Goal: Use online tool/utility: Utilize a website feature to perform a specific function

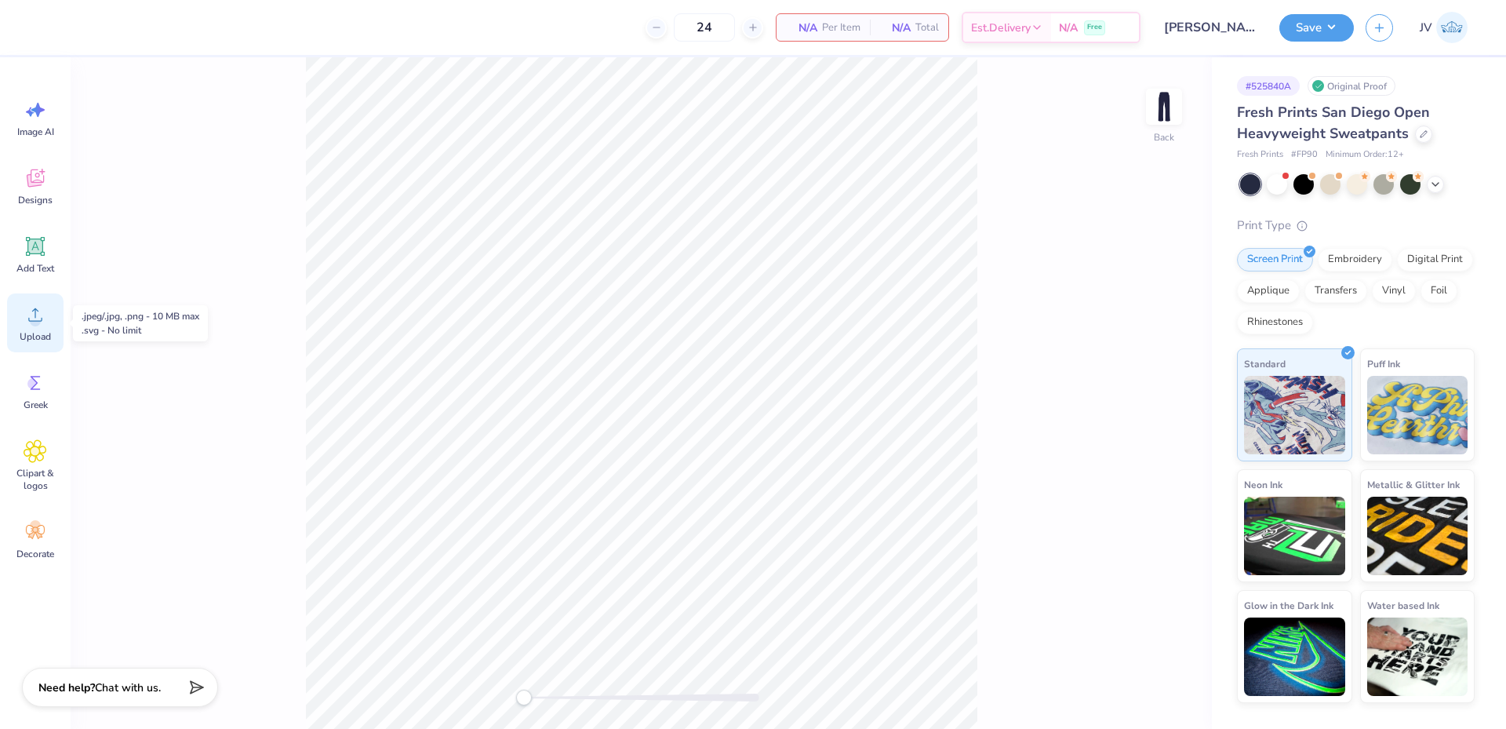
click at [35, 323] on circle at bounding box center [35, 320] width 11 height 11
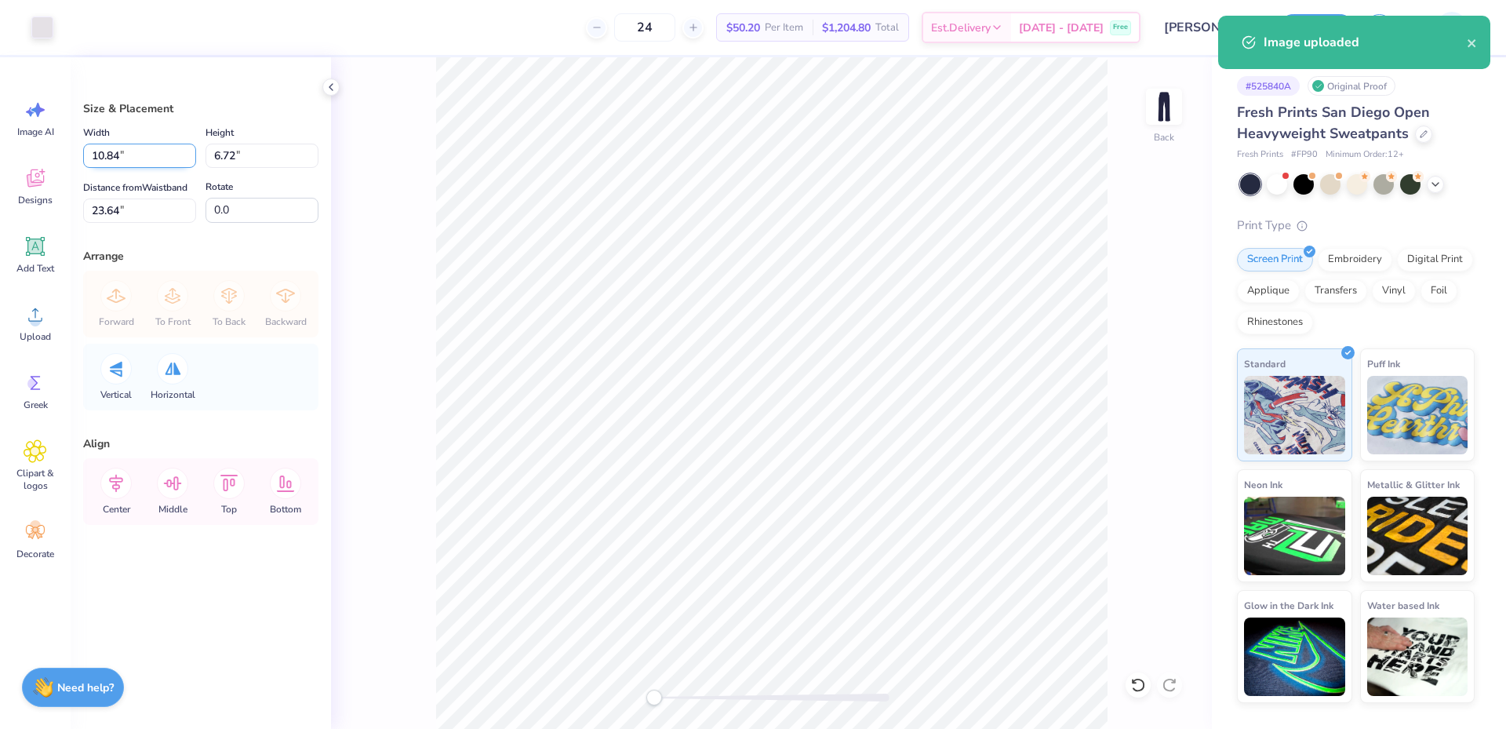
click at [139, 153] on input "10.84" at bounding box center [139, 156] width 113 height 24
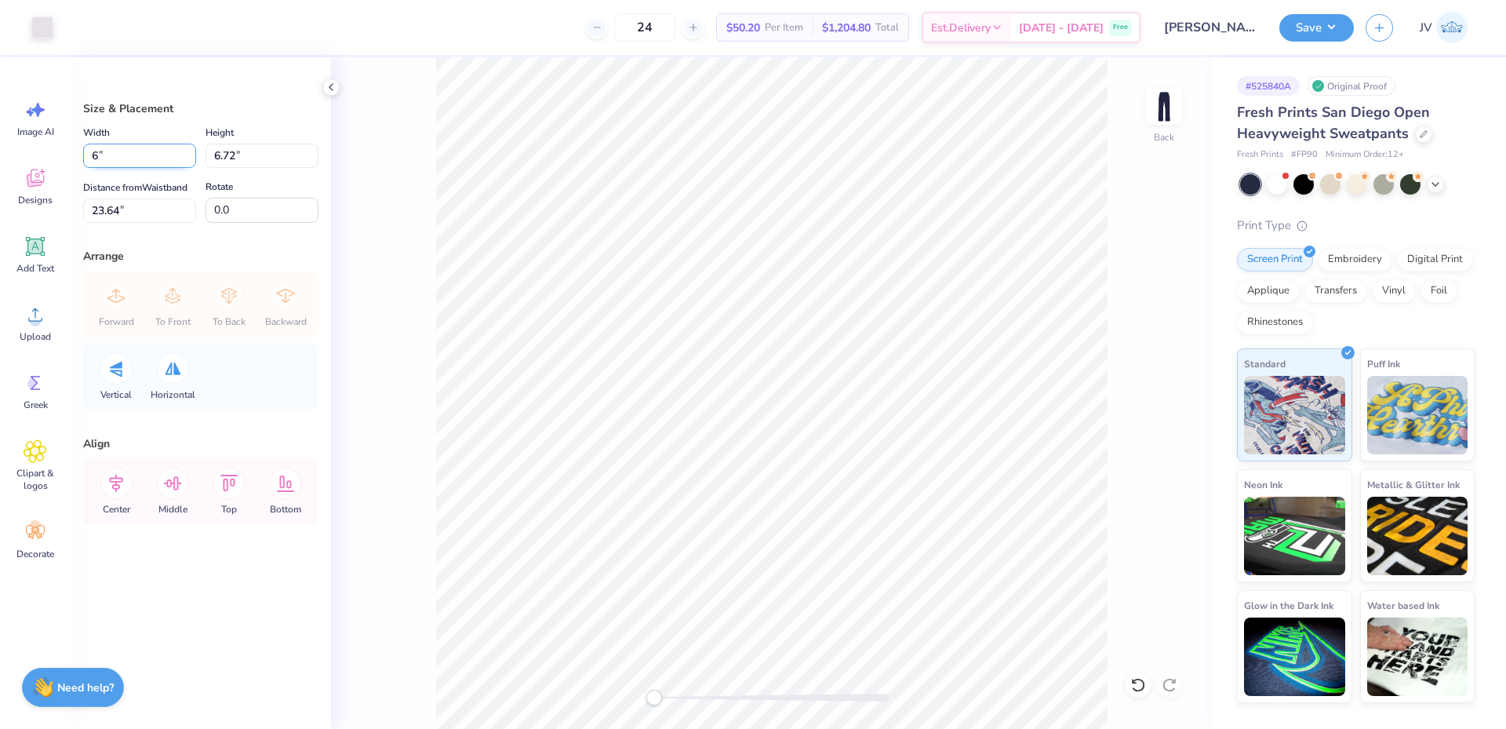
type input "6.00"
type input "3.72"
type input "25.14"
drag, startPoint x: 136, startPoint y: 203, endPoint x: 0, endPoint y: 206, distance: 135.8
click at [0, 215] on div "Art colors 24 $50.20 Per Item $1,204.80 Total Est. Delivery Oct 10 - 13 Free De…" at bounding box center [753, 364] width 1506 height 729
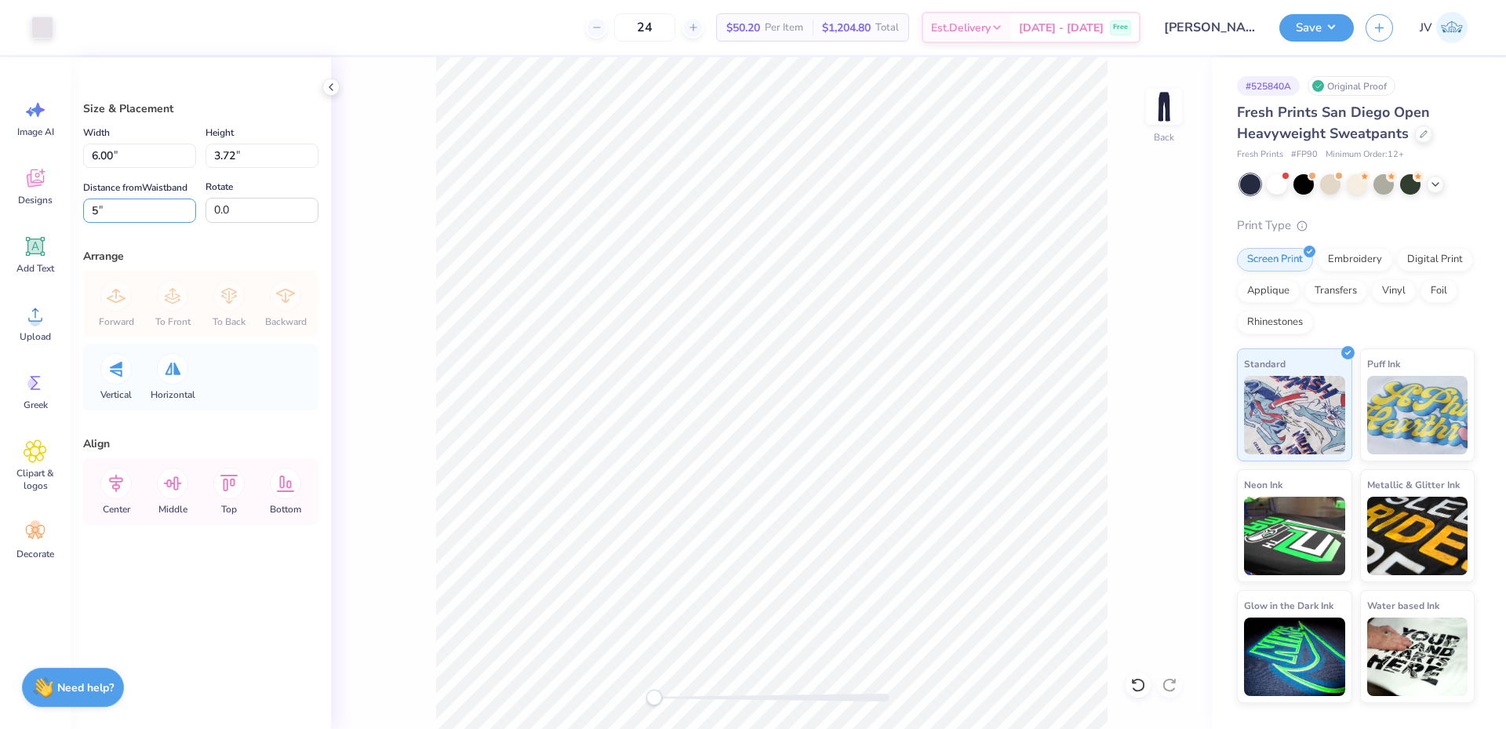
type input "5"
click at [417, 238] on div "Back" at bounding box center [771, 393] width 881 height 672
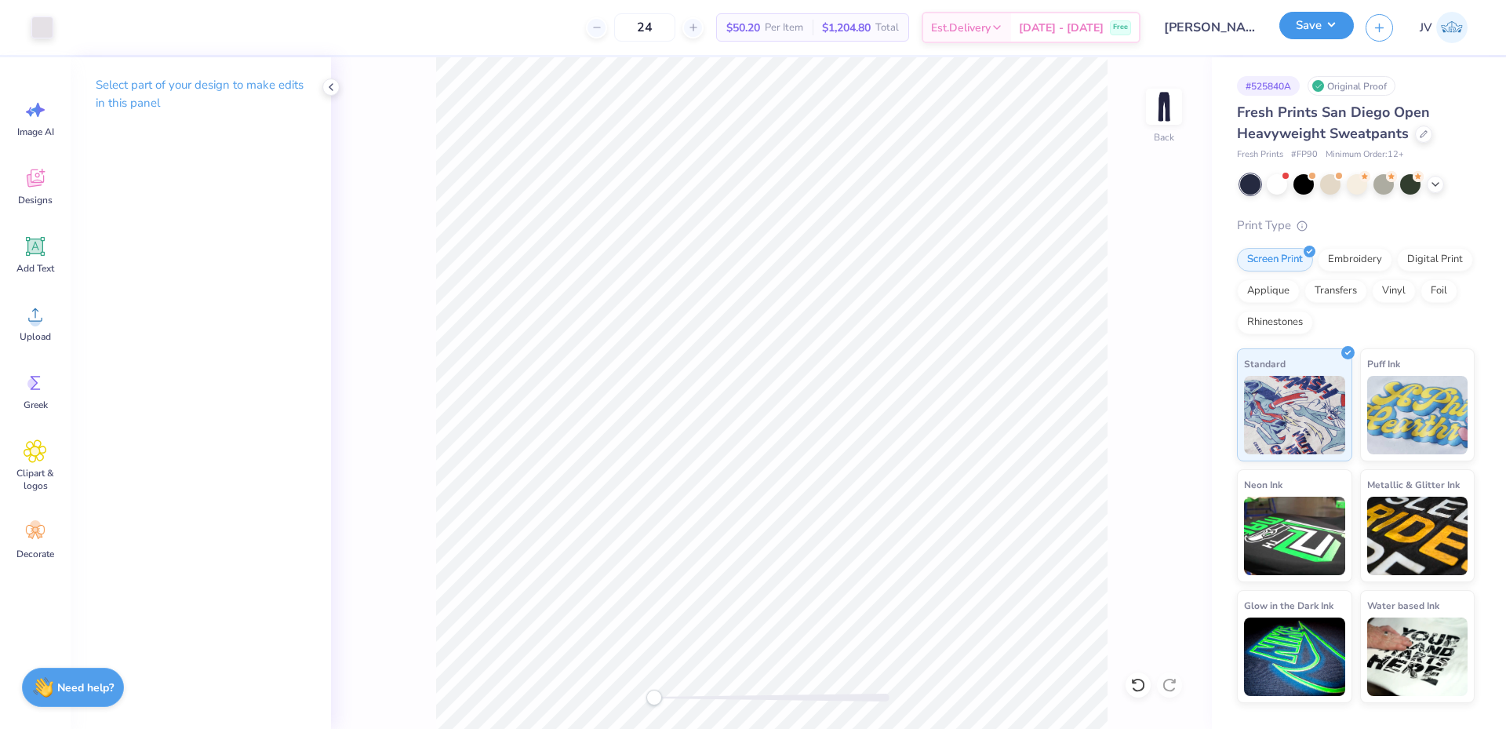
click at [1315, 21] on button "Save" at bounding box center [1317, 25] width 75 height 27
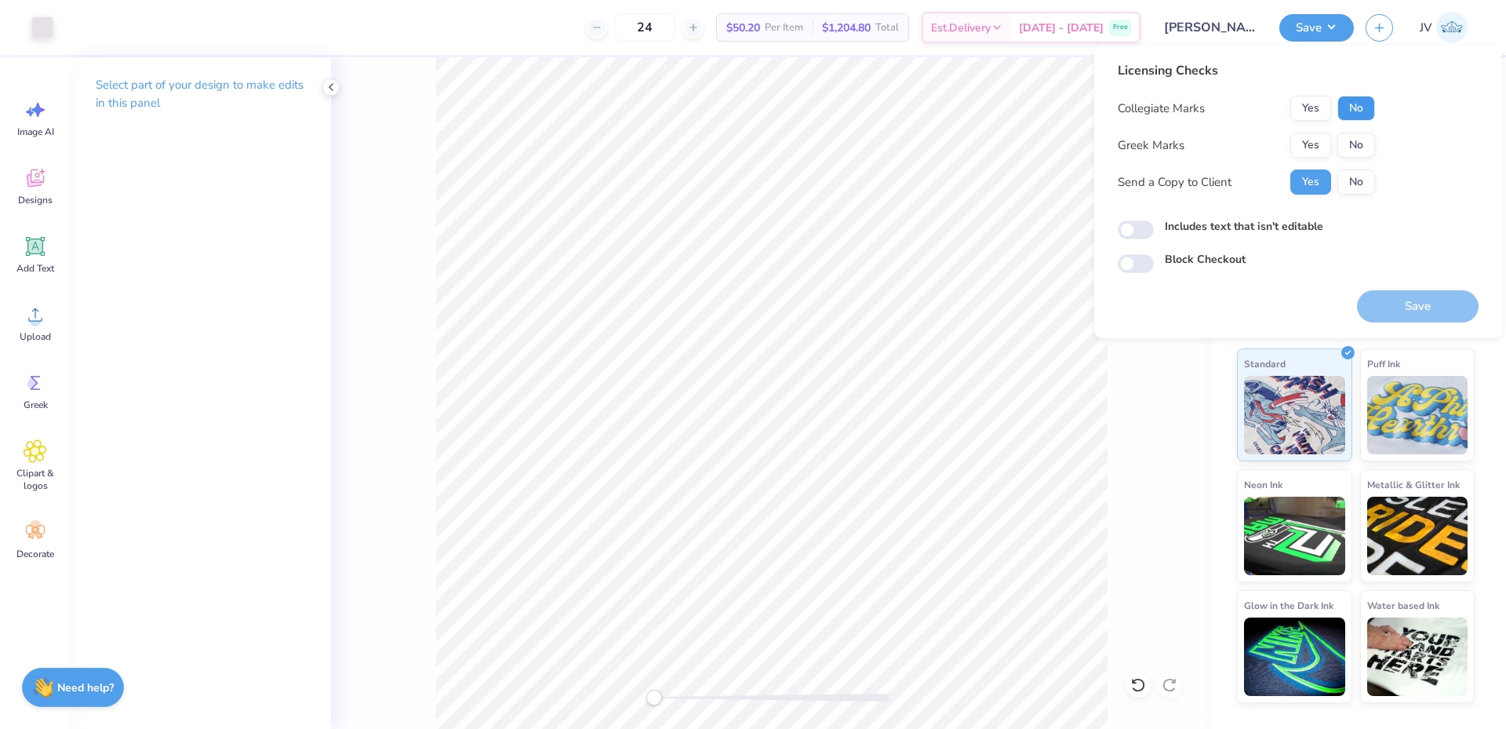
click at [1358, 112] on button "No" at bounding box center [1357, 108] width 38 height 25
click at [1360, 141] on button "No" at bounding box center [1357, 145] width 38 height 25
click at [1391, 301] on button "Save" at bounding box center [1418, 306] width 122 height 32
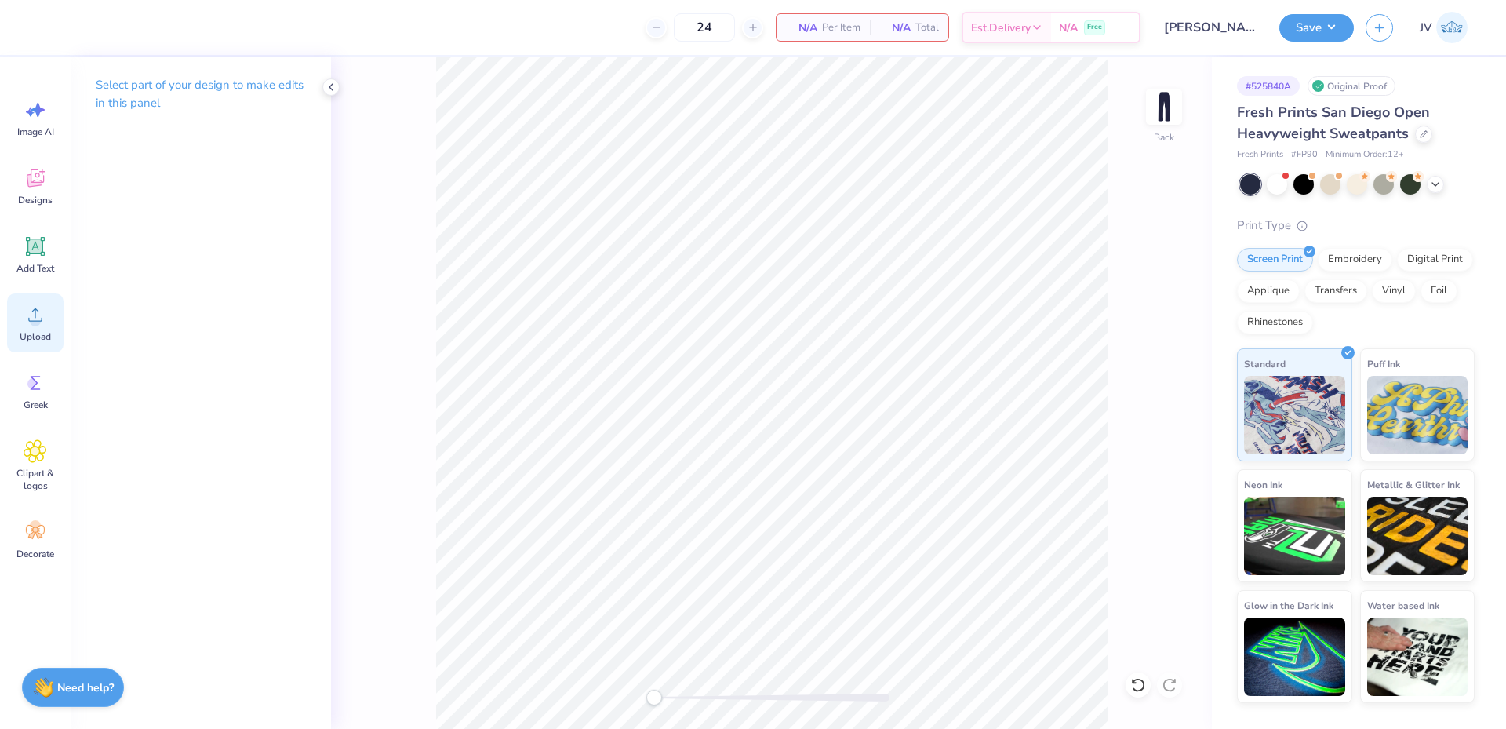
click at [42, 308] on icon at bounding box center [36, 315] width 24 height 24
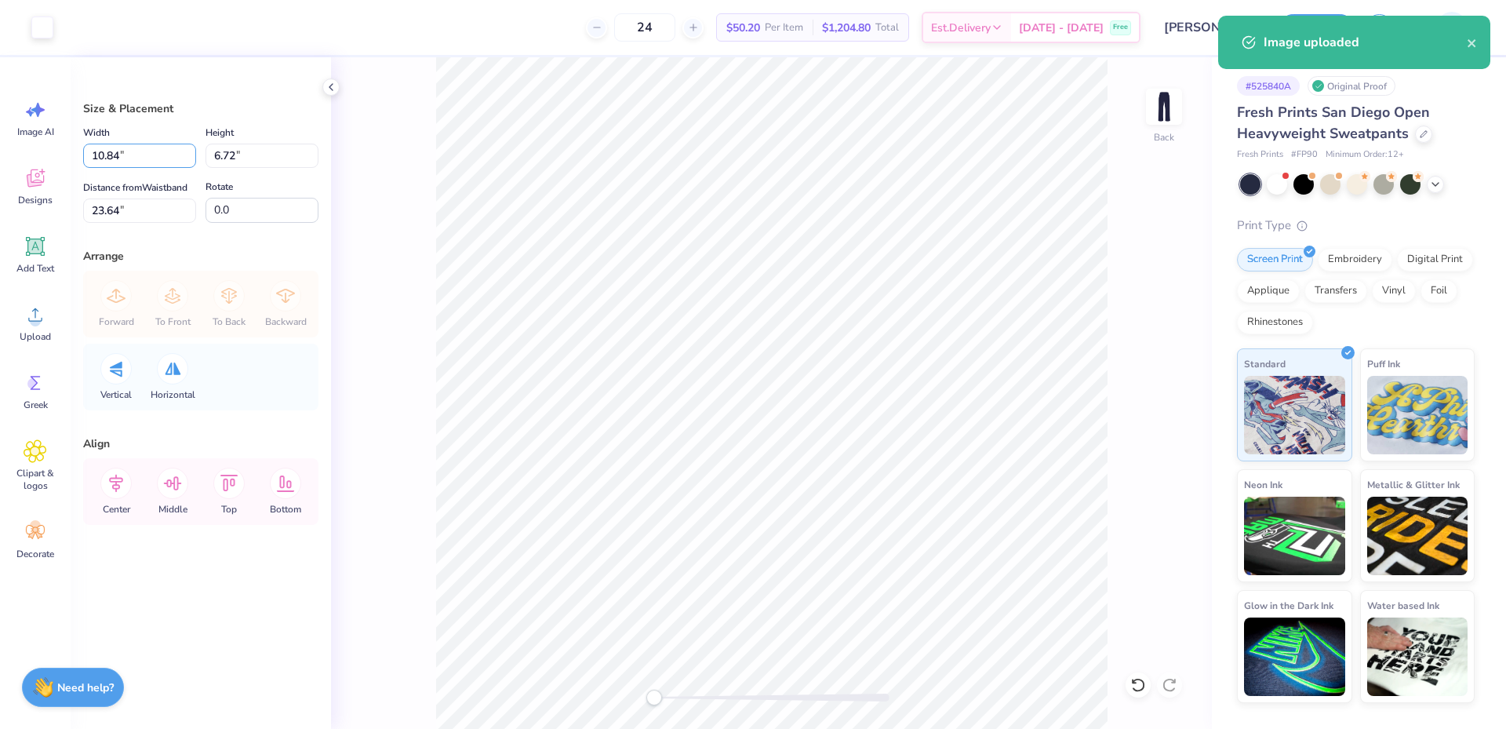
drag, startPoint x: 138, startPoint y: 159, endPoint x: 0, endPoint y: 70, distance: 164.5
click at [0, 70] on div "Art colors 24 $50.20 Per Item $1,204.80 Total Est. Delivery Oct 10 - 13 Free De…" at bounding box center [753, 364] width 1506 height 729
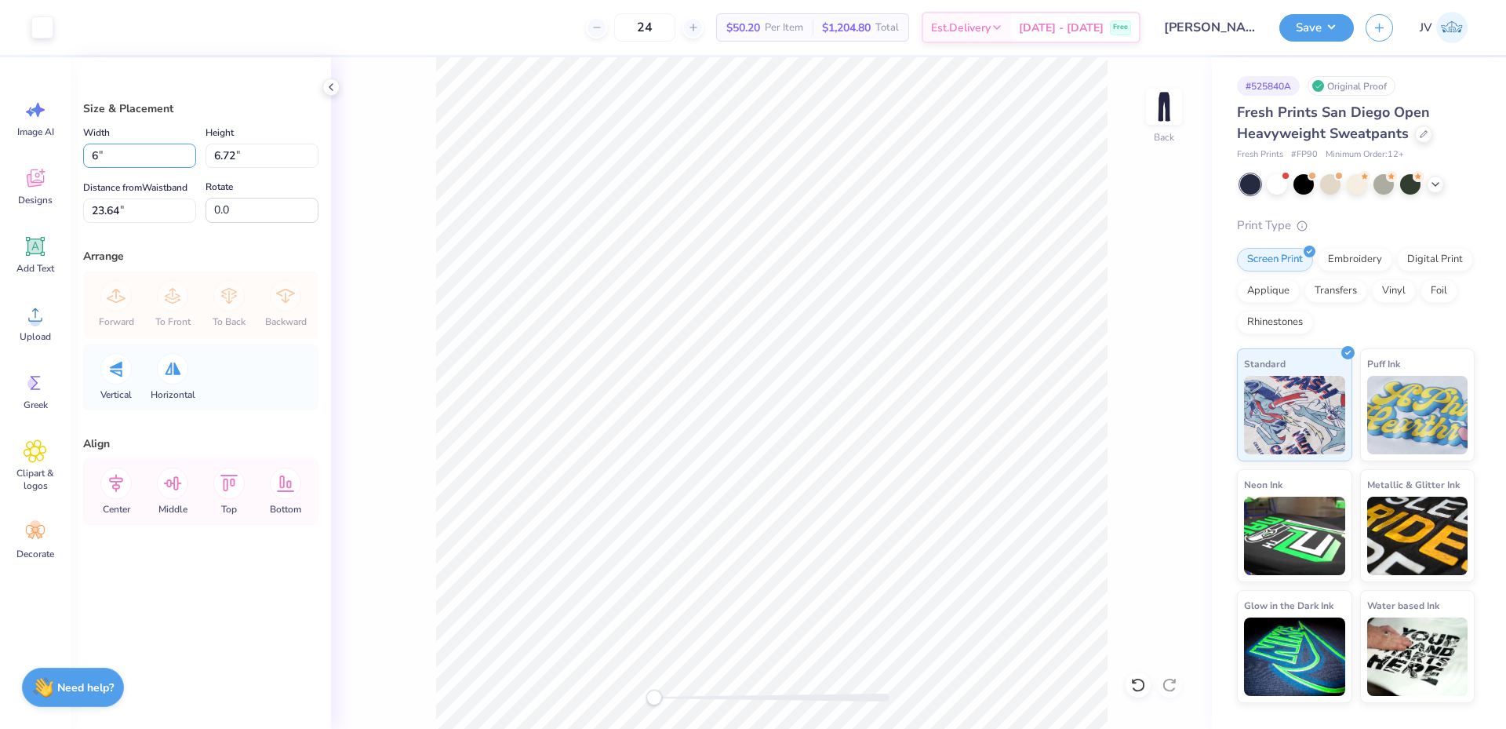
type input "6.00"
type input "3.72"
type input "25.14"
click at [148, 215] on input "25.14" at bounding box center [139, 211] width 113 height 24
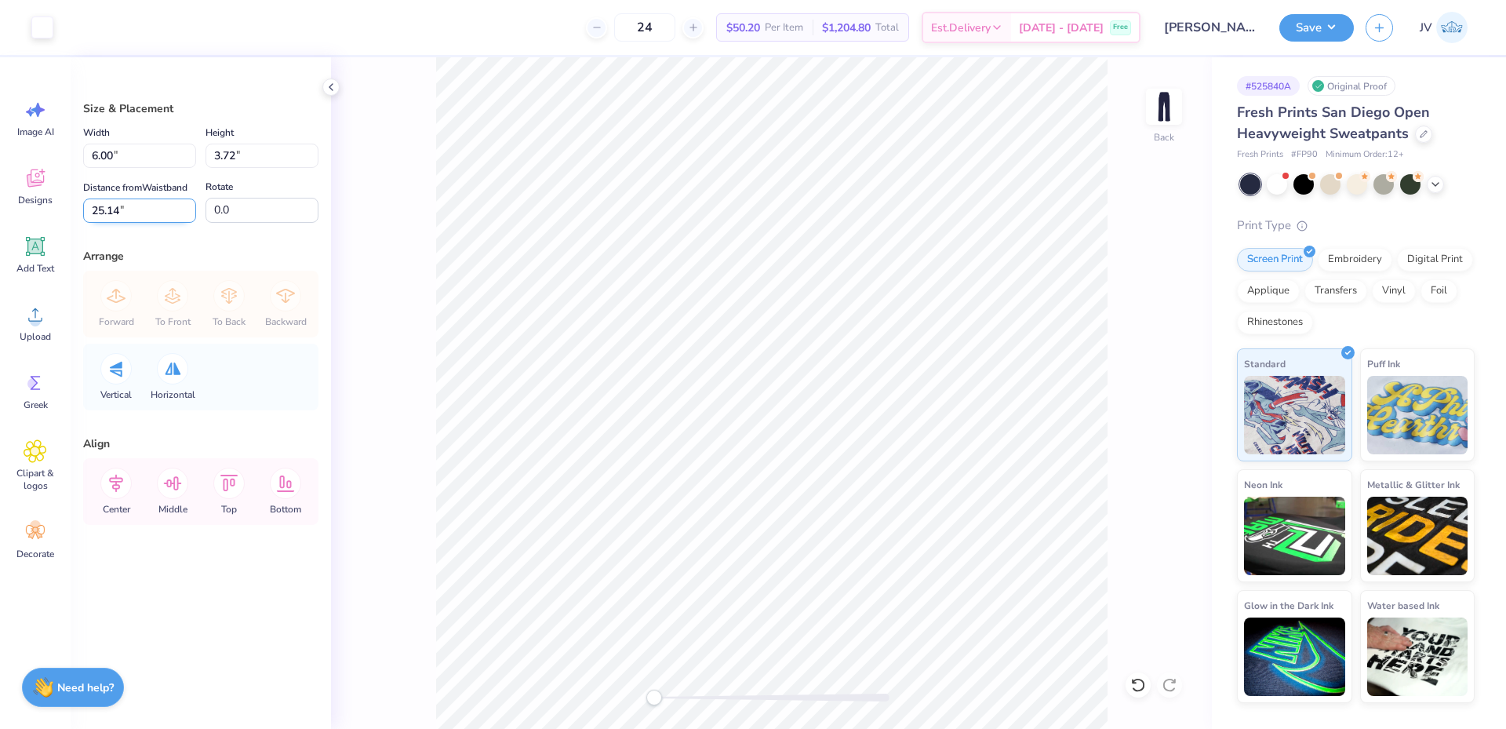
click at [148, 215] on input "25.14" at bounding box center [139, 211] width 113 height 24
type input "5"
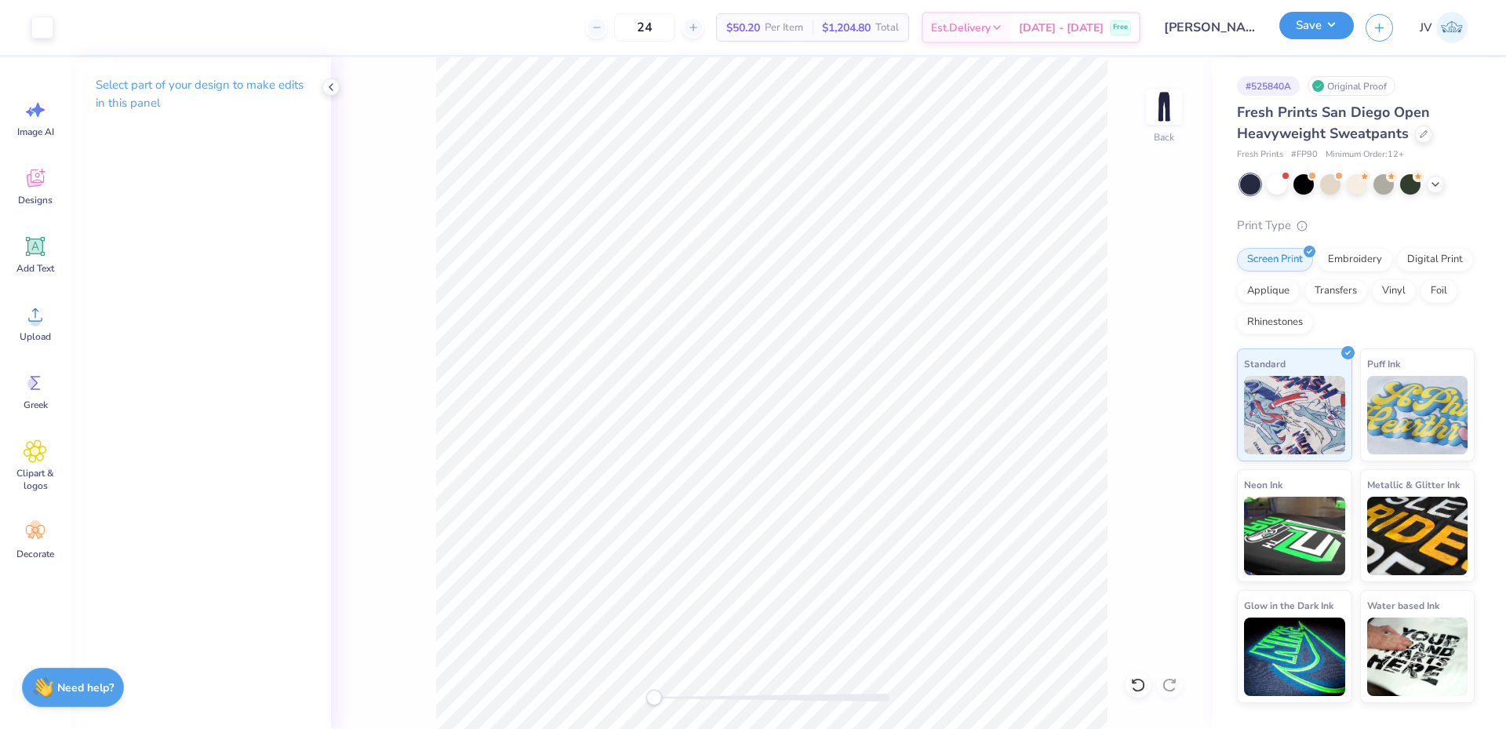
click at [1307, 37] on button "Save" at bounding box center [1317, 25] width 75 height 27
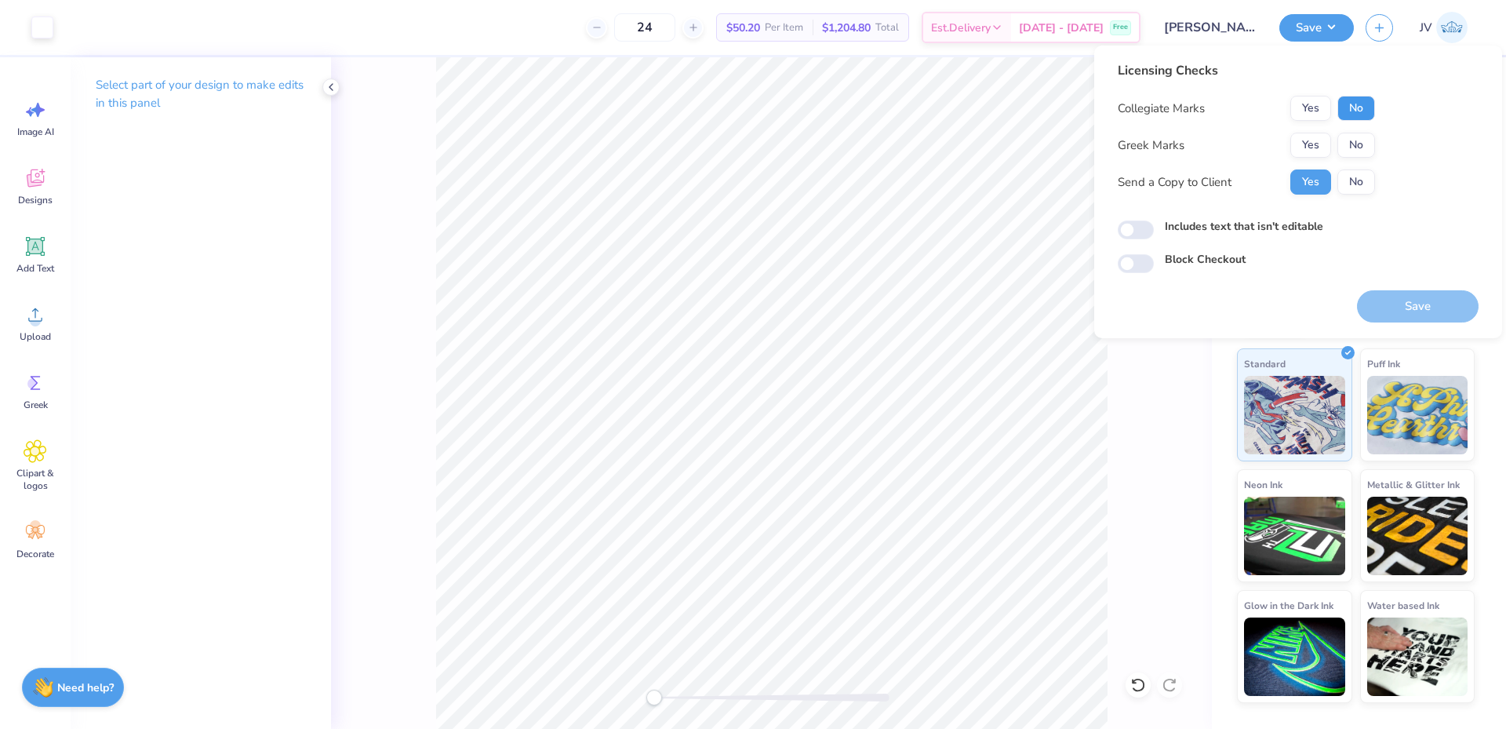
click at [1371, 106] on button "No" at bounding box center [1357, 108] width 38 height 25
drag, startPoint x: 1353, startPoint y: 130, endPoint x: 1347, endPoint y: 143, distance: 14.0
click at [1347, 143] on button "No" at bounding box center [1357, 145] width 38 height 25
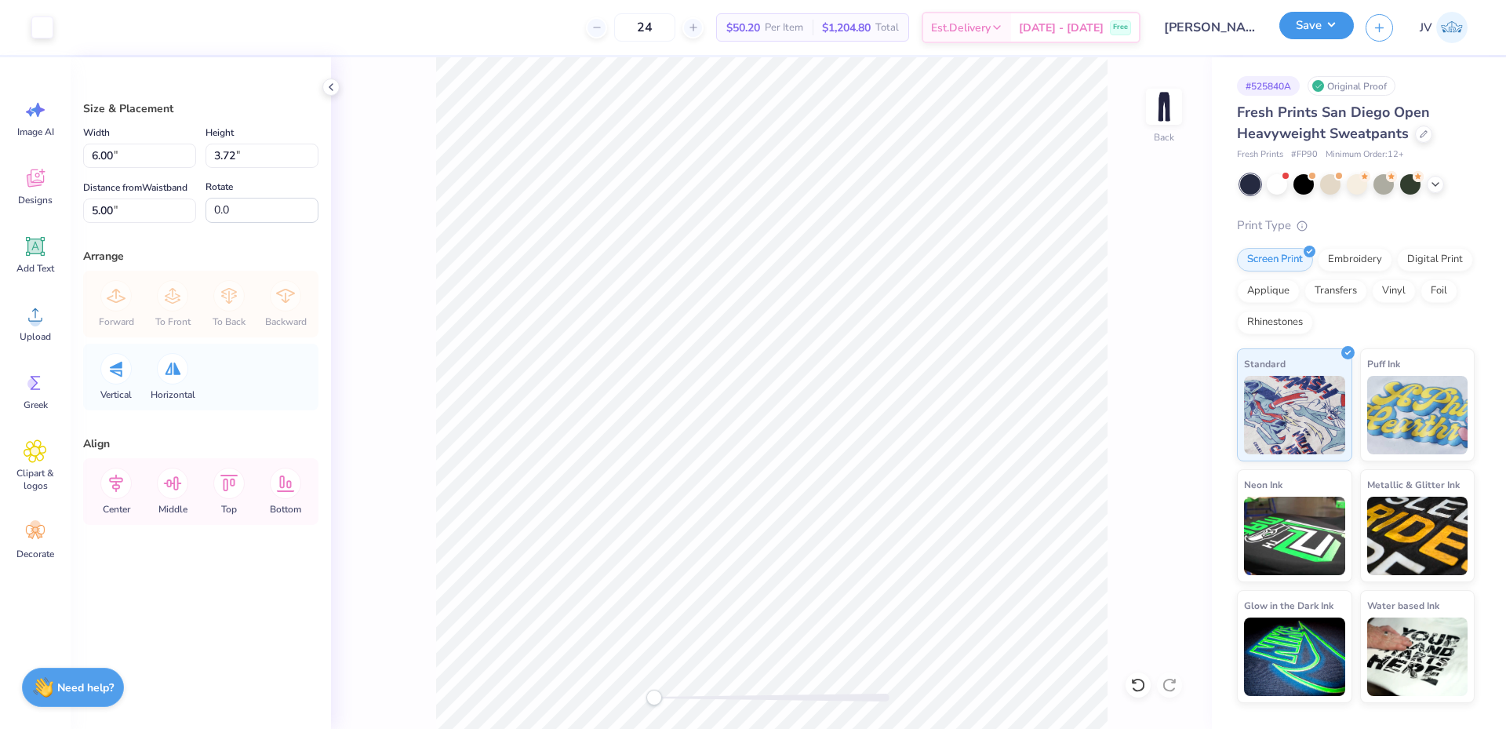
click at [1321, 27] on button "Save" at bounding box center [1317, 25] width 75 height 27
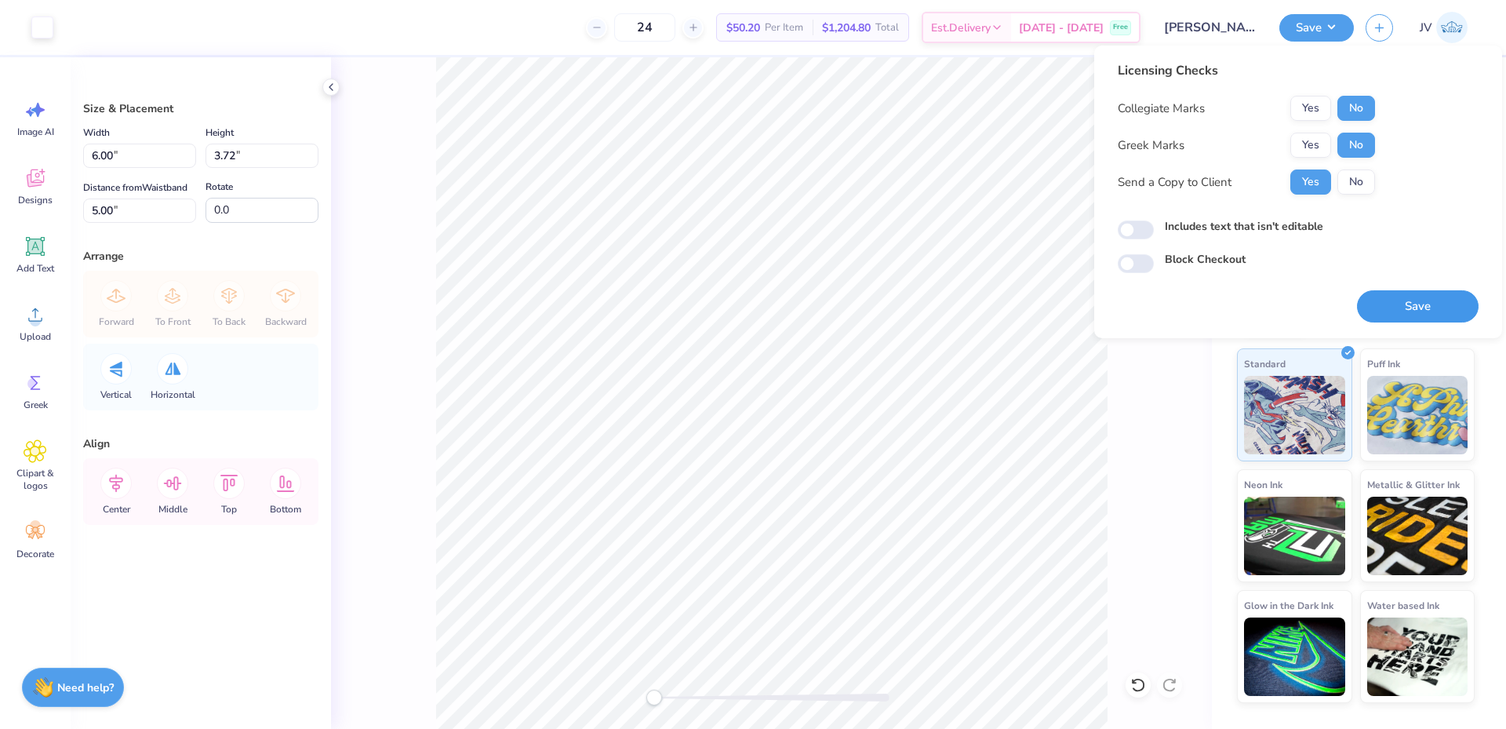
click at [1425, 308] on button "Save" at bounding box center [1418, 306] width 122 height 32
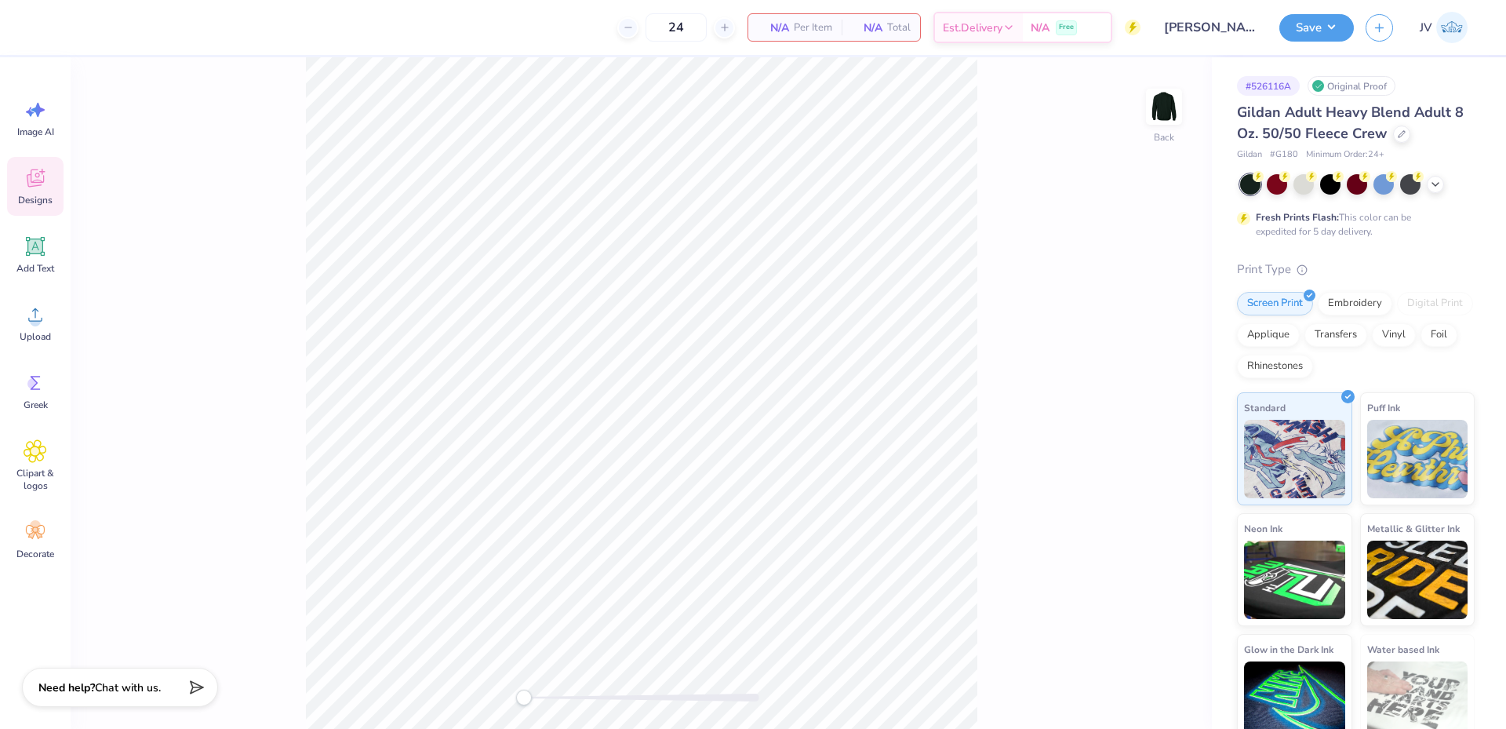
click at [21, 201] on span "Designs" at bounding box center [35, 200] width 35 height 13
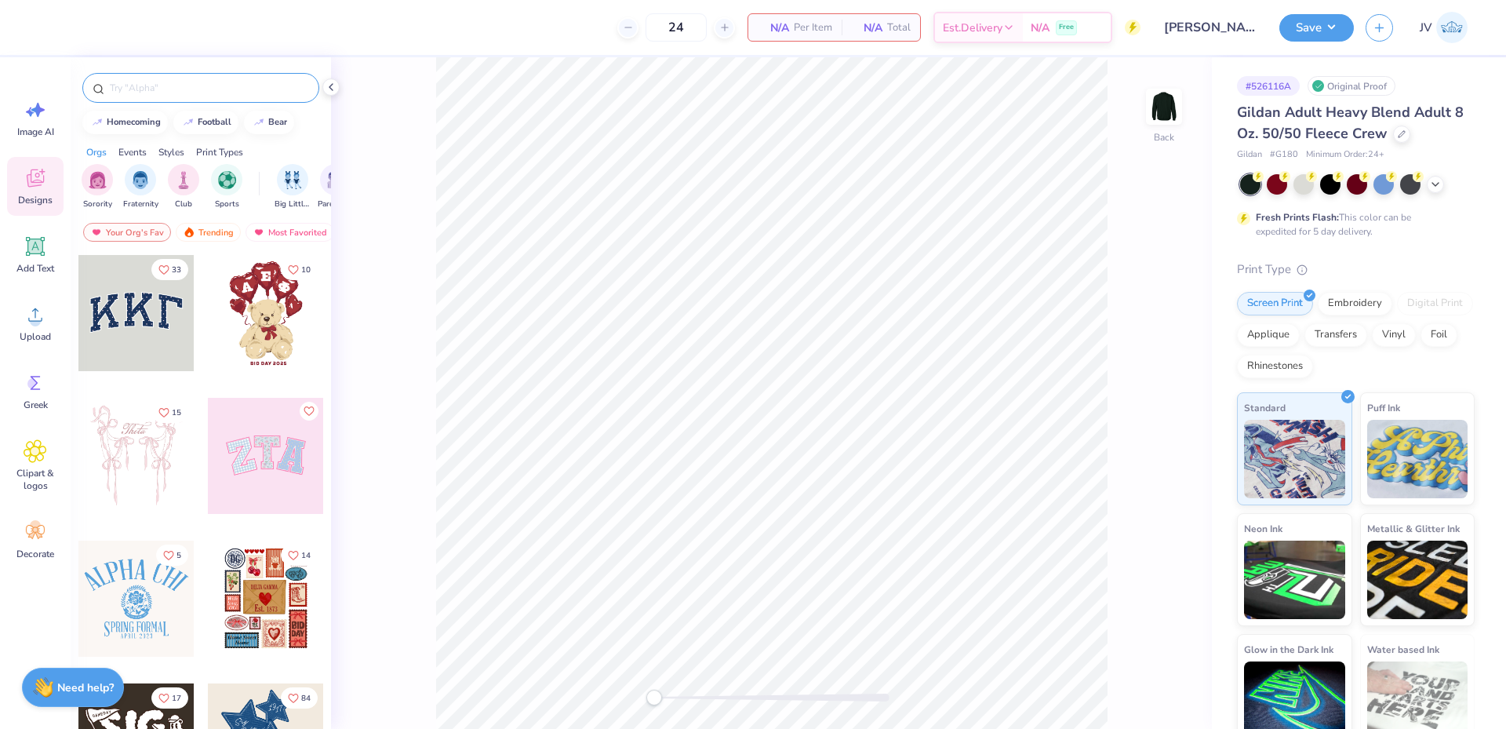
click at [173, 91] on input "text" at bounding box center [208, 88] width 201 height 16
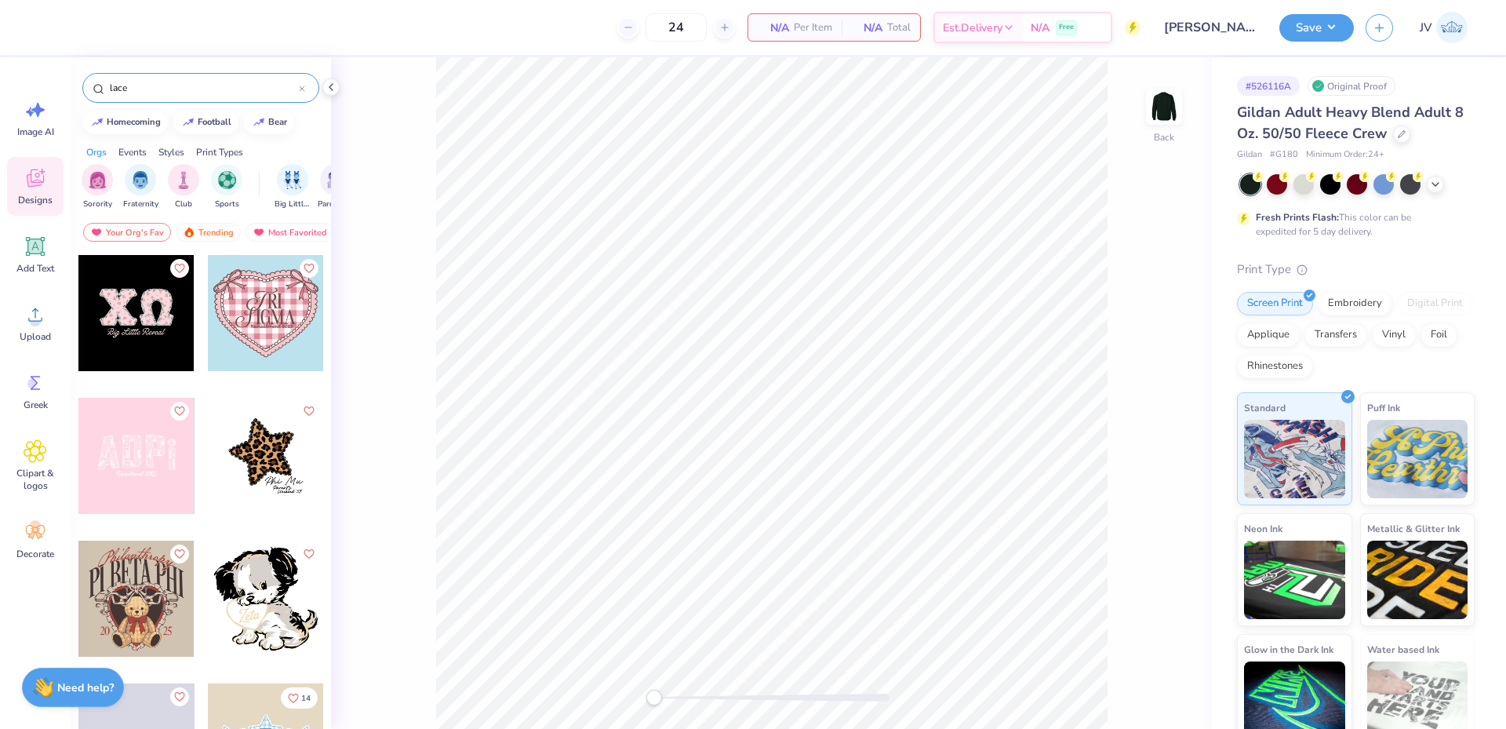
type input "lace"
click at [127, 461] on div at bounding box center [136, 456] width 116 height 116
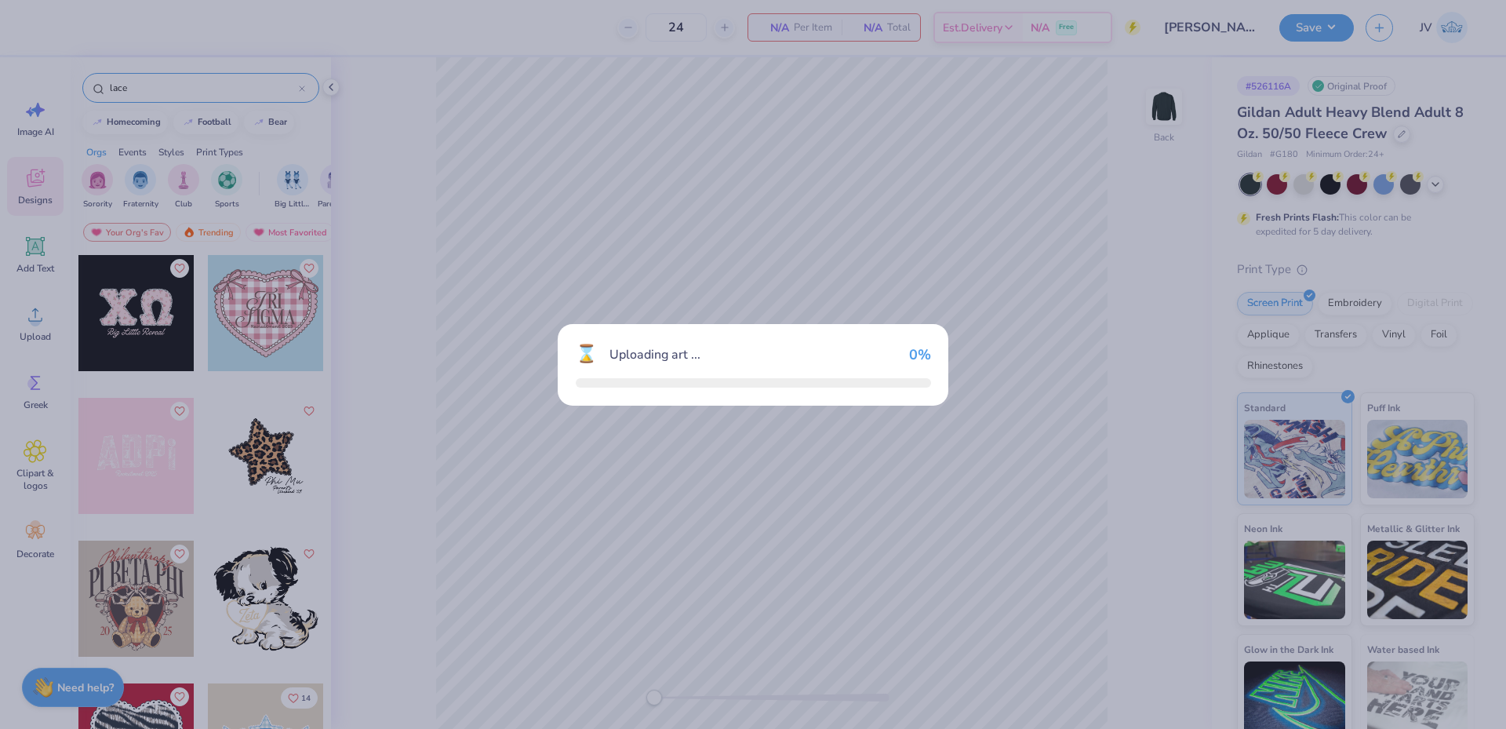
click at [128, 461] on div "⌛ Uploading art ... 0 %" at bounding box center [753, 364] width 1506 height 729
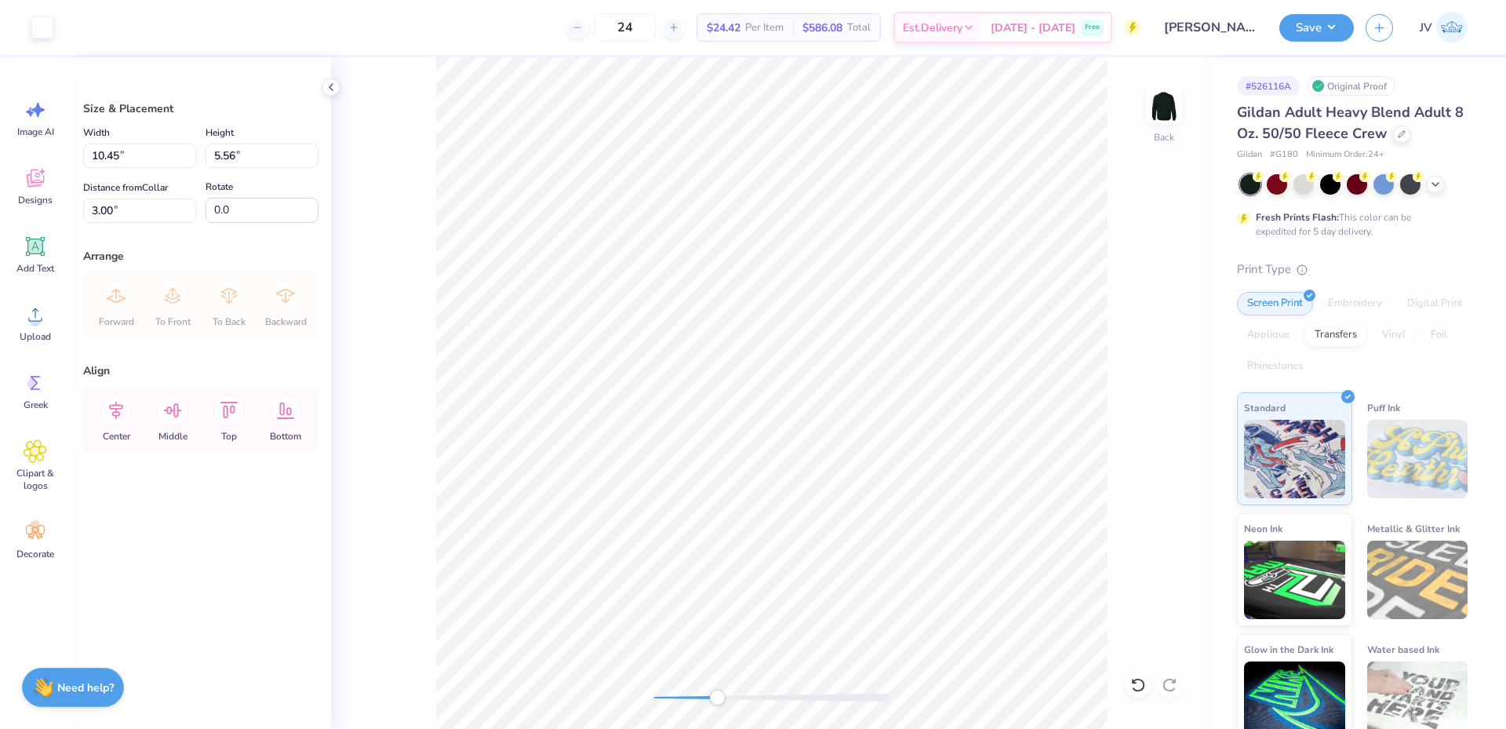
drag, startPoint x: 698, startPoint y: 695, endPoint x: 718, endPoint y: 696, distance: 20.4
click at [718, 696] on div "Accessibility label" at bounding box center [717, 698] width 16 height 16
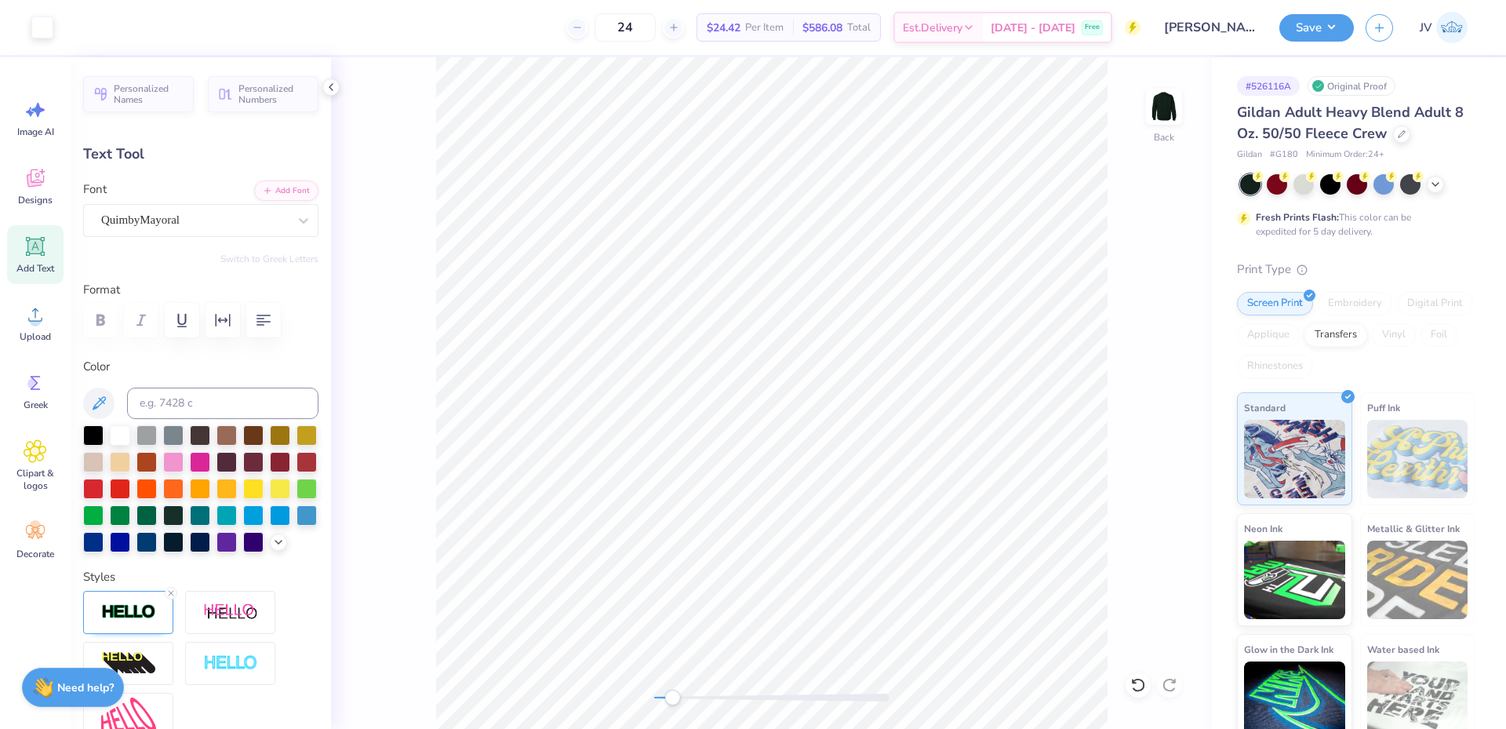
drag, startPoint x: 696, startPoint y: 701, endPoint x: 672, endPoint y: 701, distance: 23.5
click at [672, 701] on div "Accessibility label" at bounding box center [673, 698] width 16 height 16
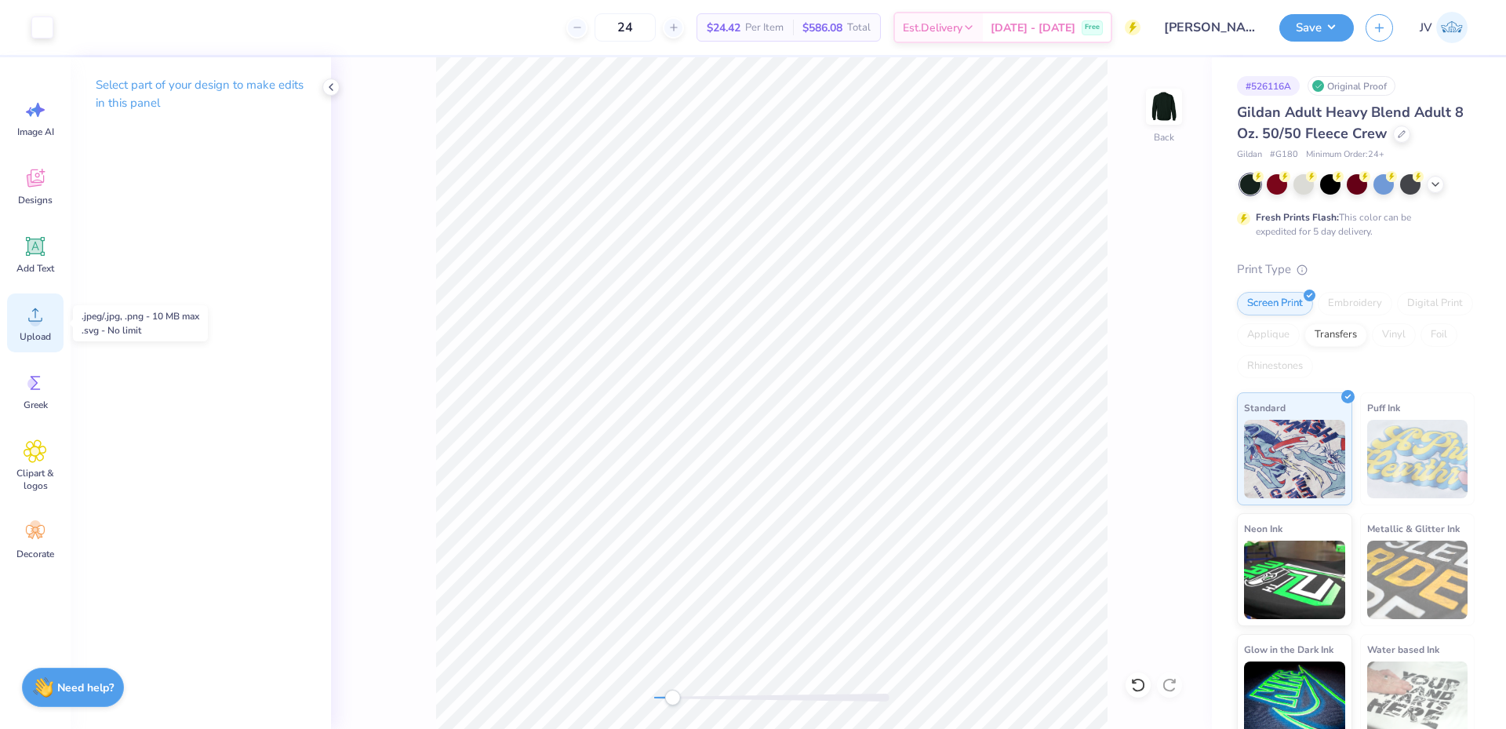
click at [37, 324] on circle at bounding box center [35, 320] width 11 height 11
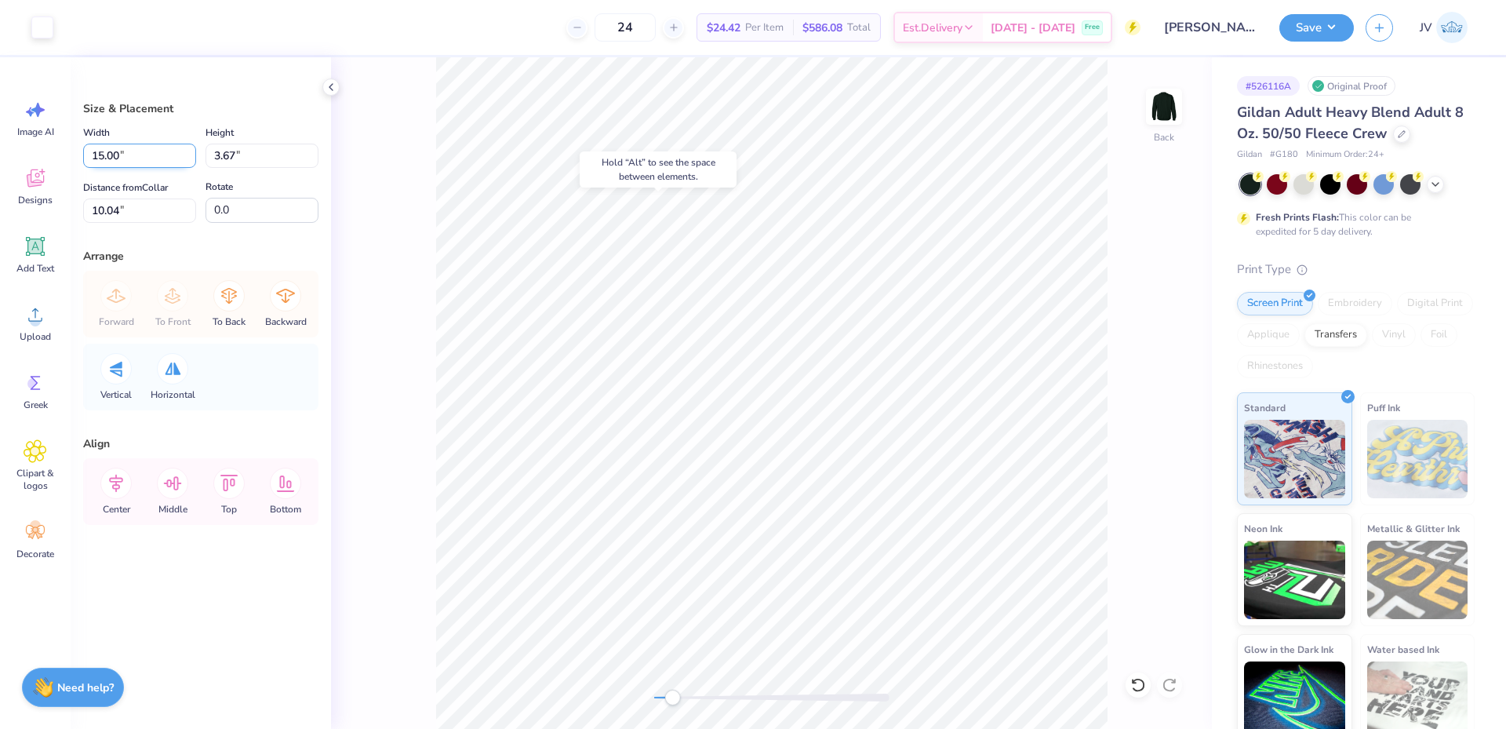
click at [141, 149] on input "15.00" at bounding box center [139, 156] width 113 height 24
type input "12.00"
type input "2.94"
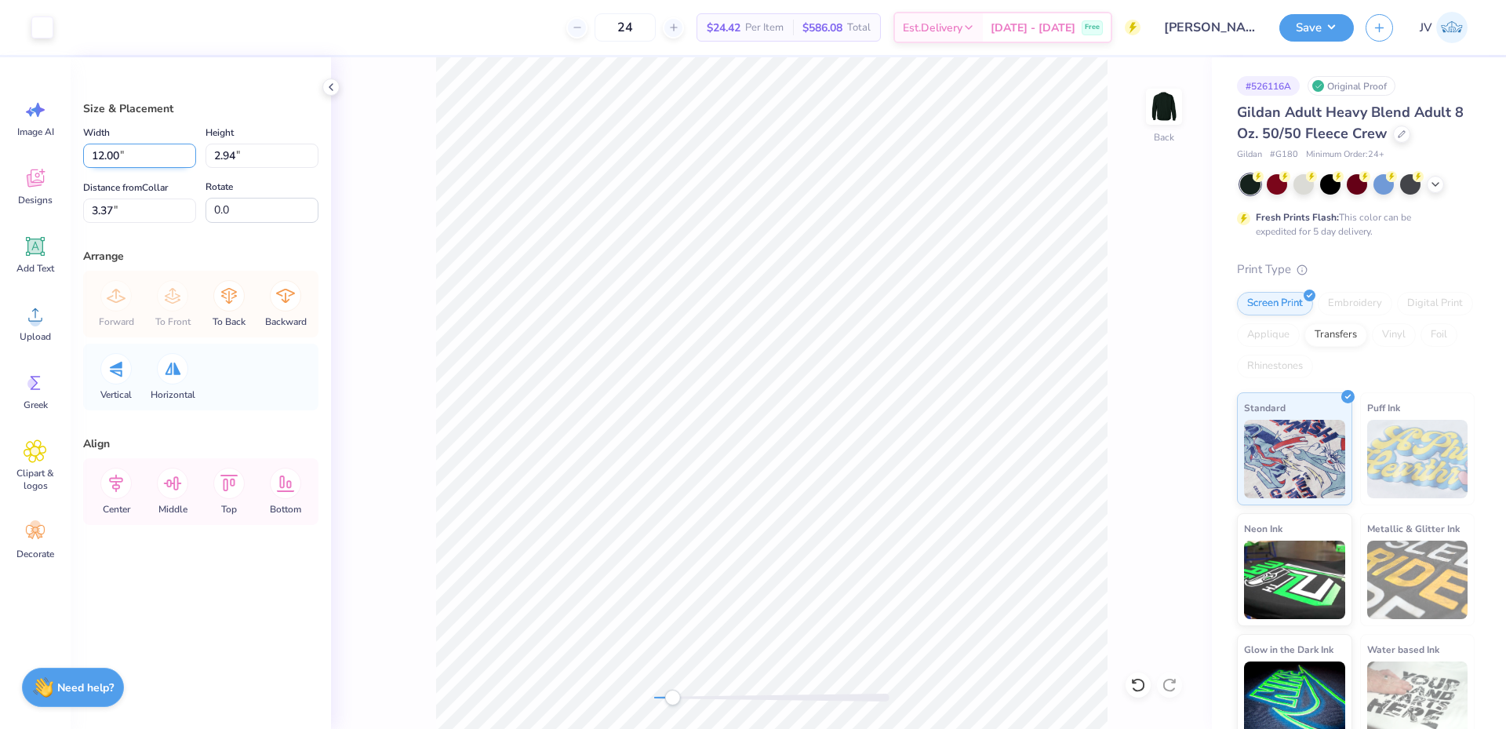
type input "3.37"
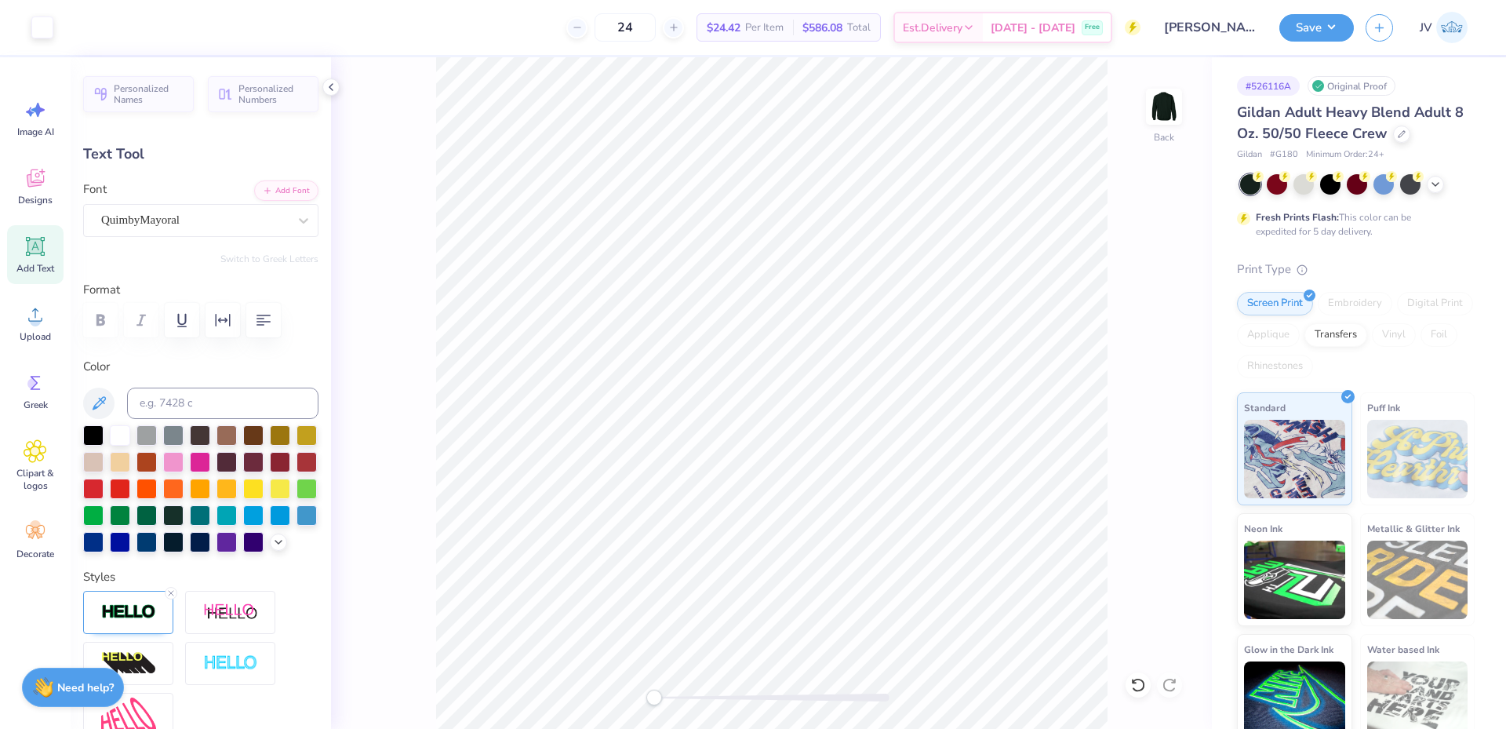
click at [637, 700] on div "Back" at bounding box center [771, 393] width 881 height 672
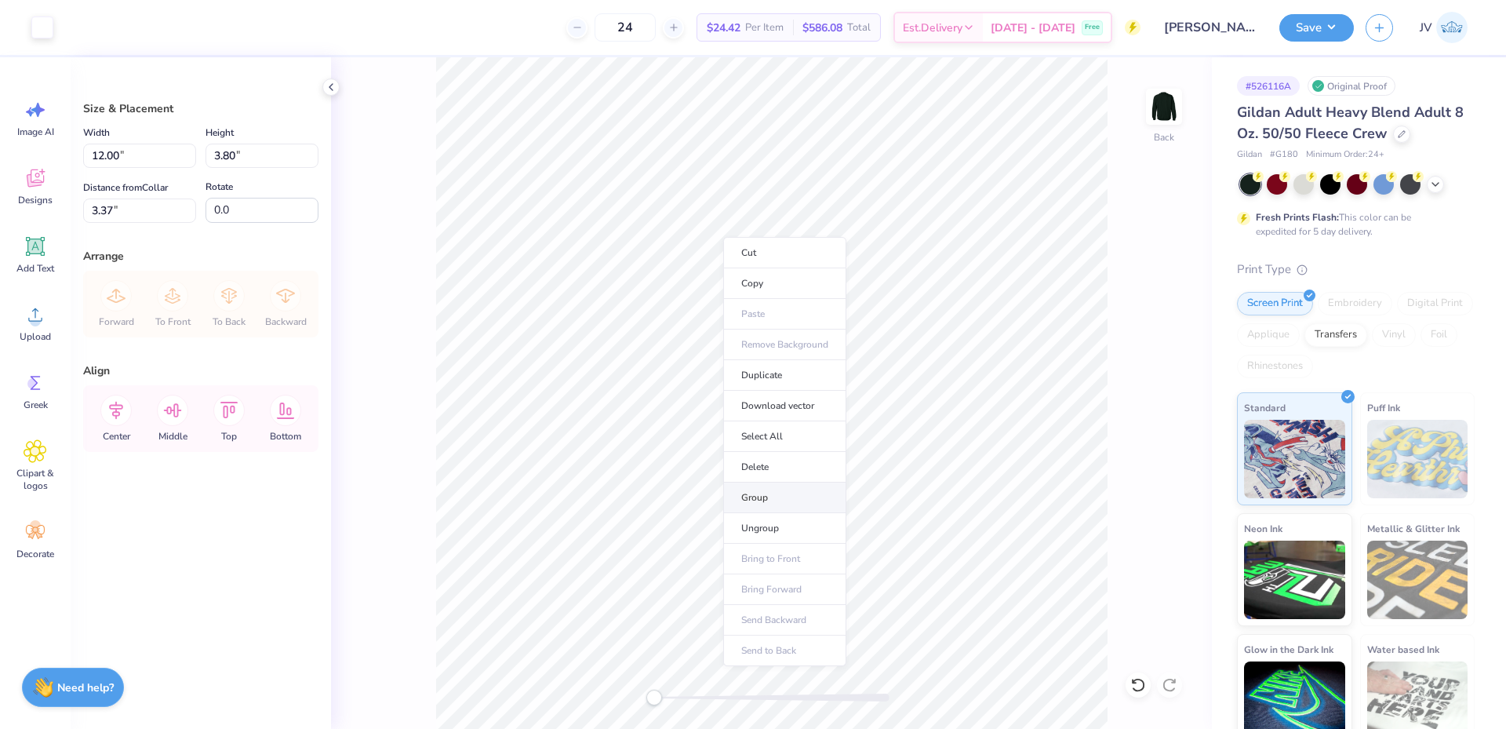
click at [757, 489] on li "Group" at bounding box center [784, 498] width 123 height 31
click at [129, 212] on input "3.37" at bounding box center [139, 211] width 113 height 24
click at [131, 209] on input "23" at bounding box center [139, 211] width 113 height 24
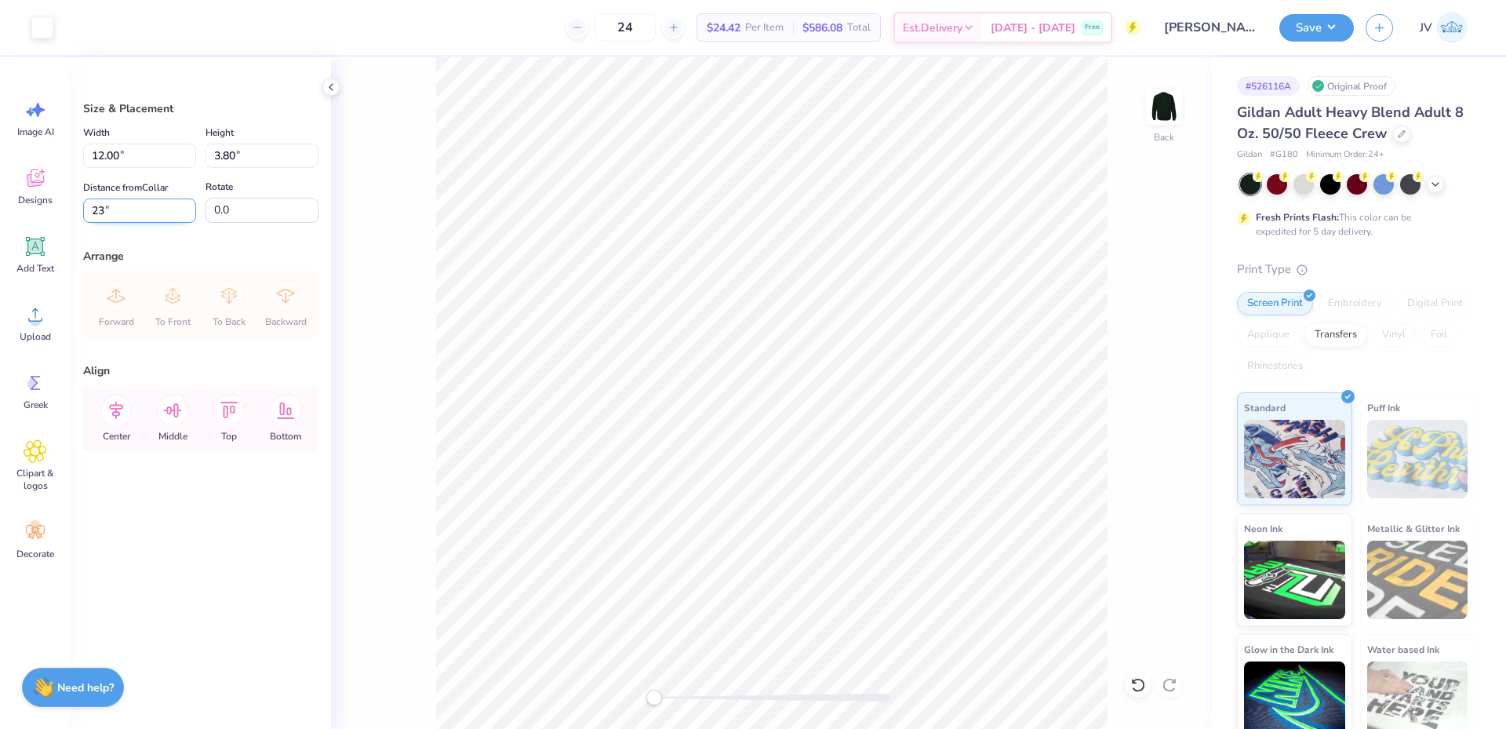
click at [131, 209] on input "23" at bounding box center [139, 211] width 113 height 24
type input "3"
click at [768, 543] on li "Ungroup" at bounding box center [795, 541] width 123 height 31
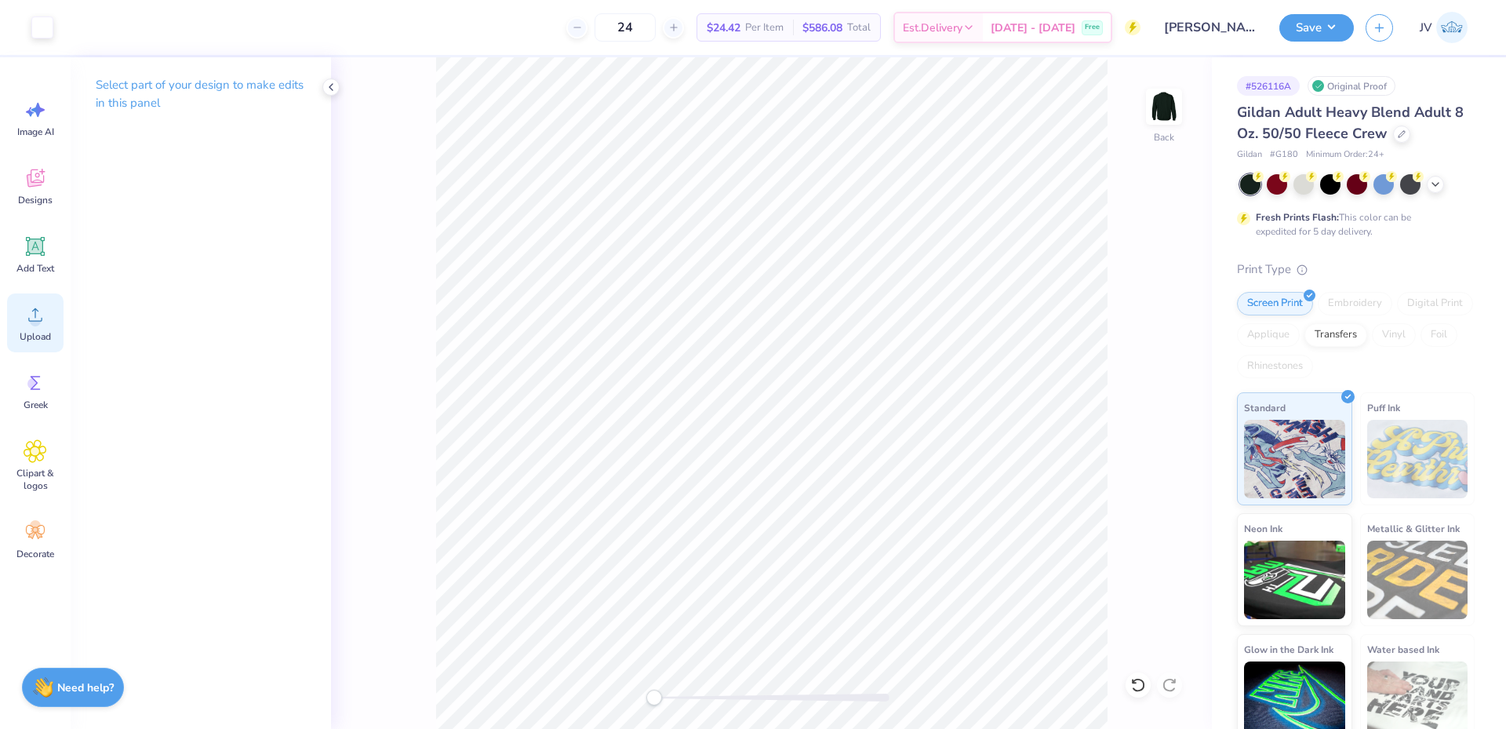
click at [42, 315] on icon at bounding box center [36, 315] width 24 height 24
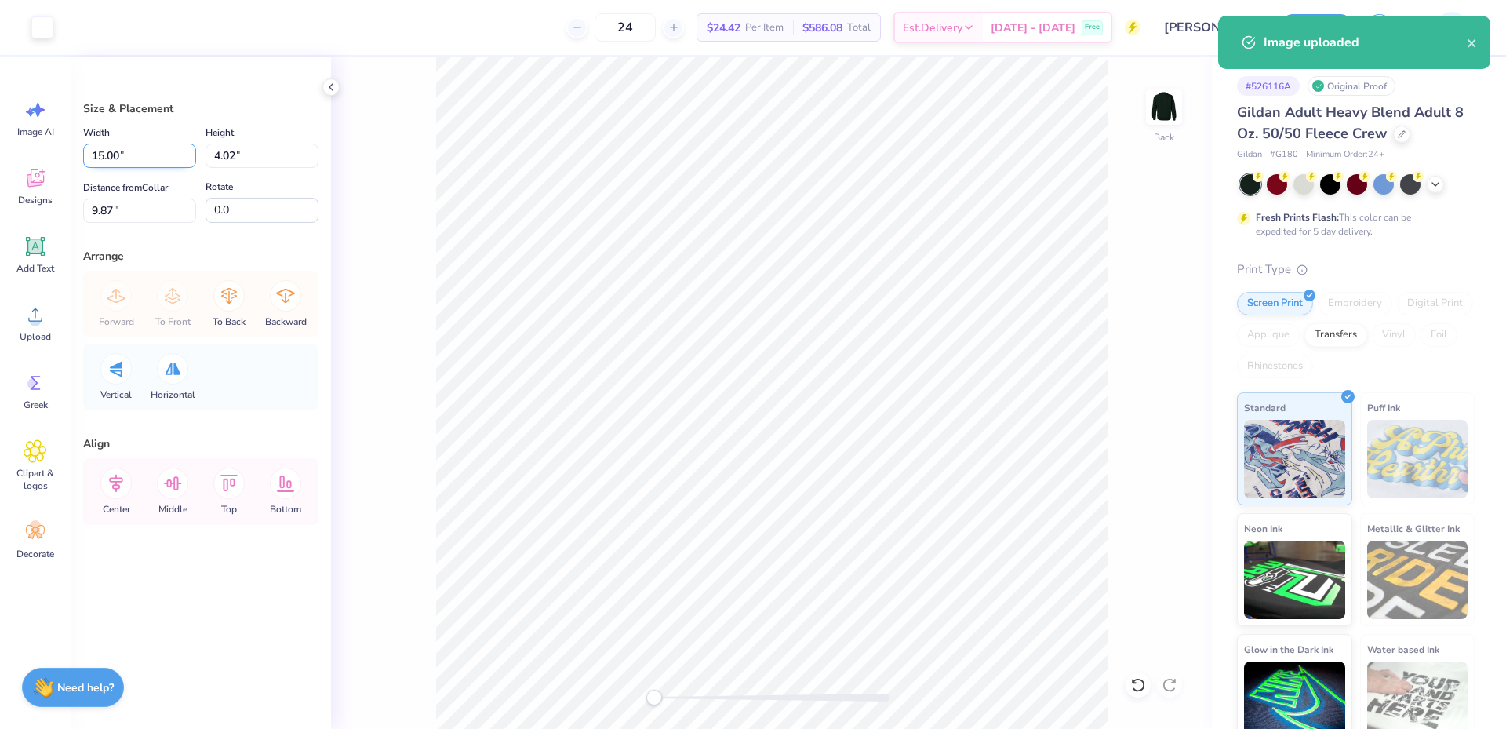
click at [109, 152] on input "15.00" at bounding box center [139, 156] width 113 height 24
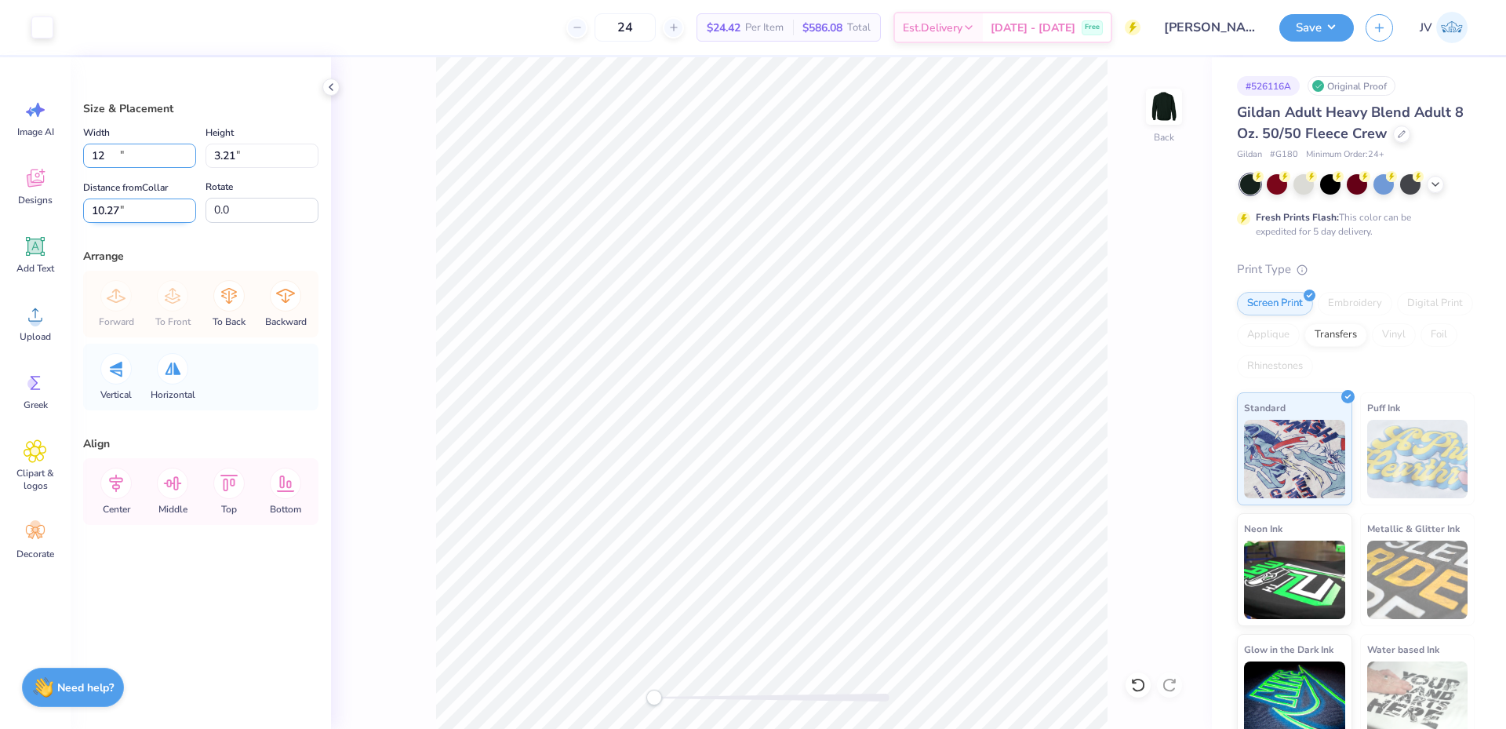
type input "12.00"
type input "3.21"
click at [111, 213] on input "10.27" at bounding box center [139, 211] width 113 height 24
type input "3"
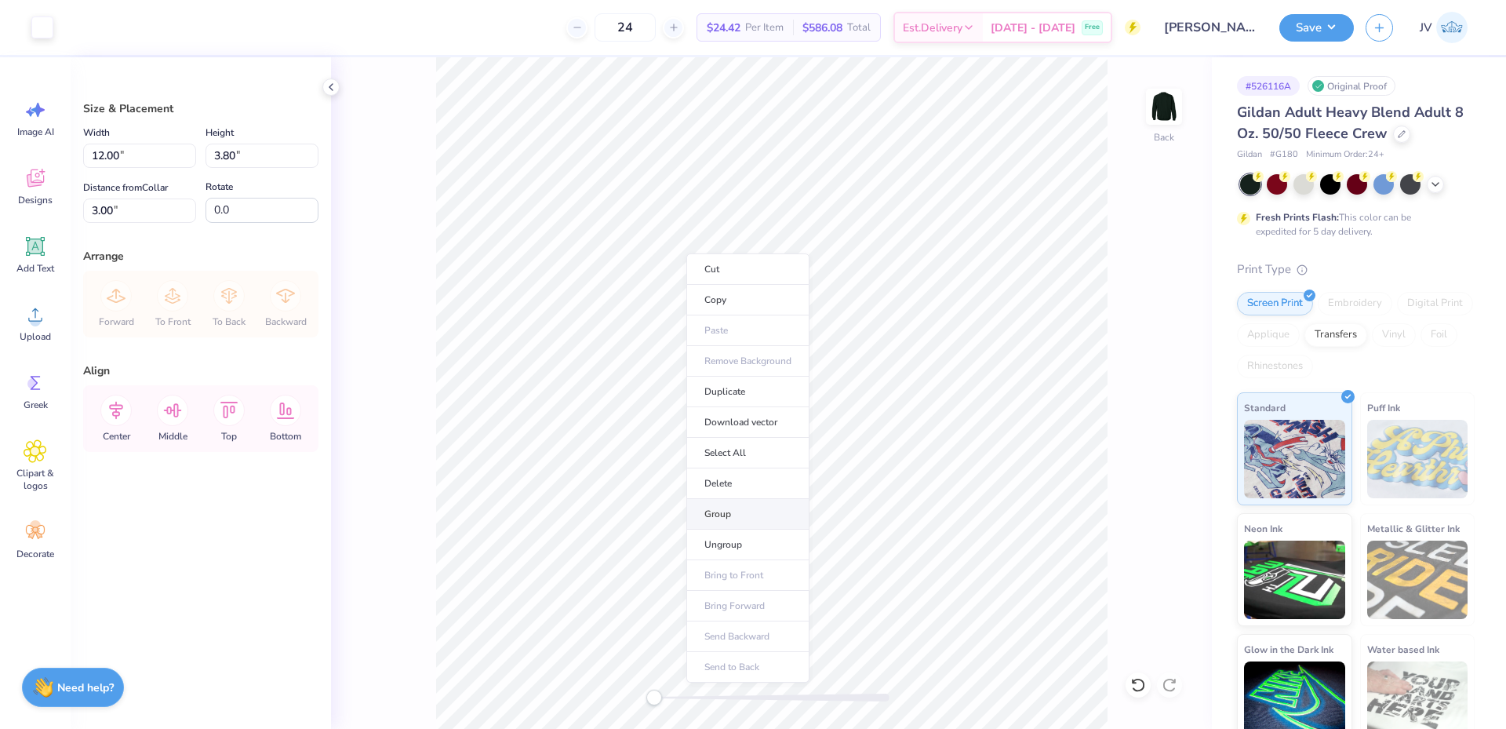
click at [727, 504] on li "Group" at bounding box center [748, 514] width 123 height 31
click at [1332, 21] on button "Save" at bounding box center [1317, 25] width 75 height 27
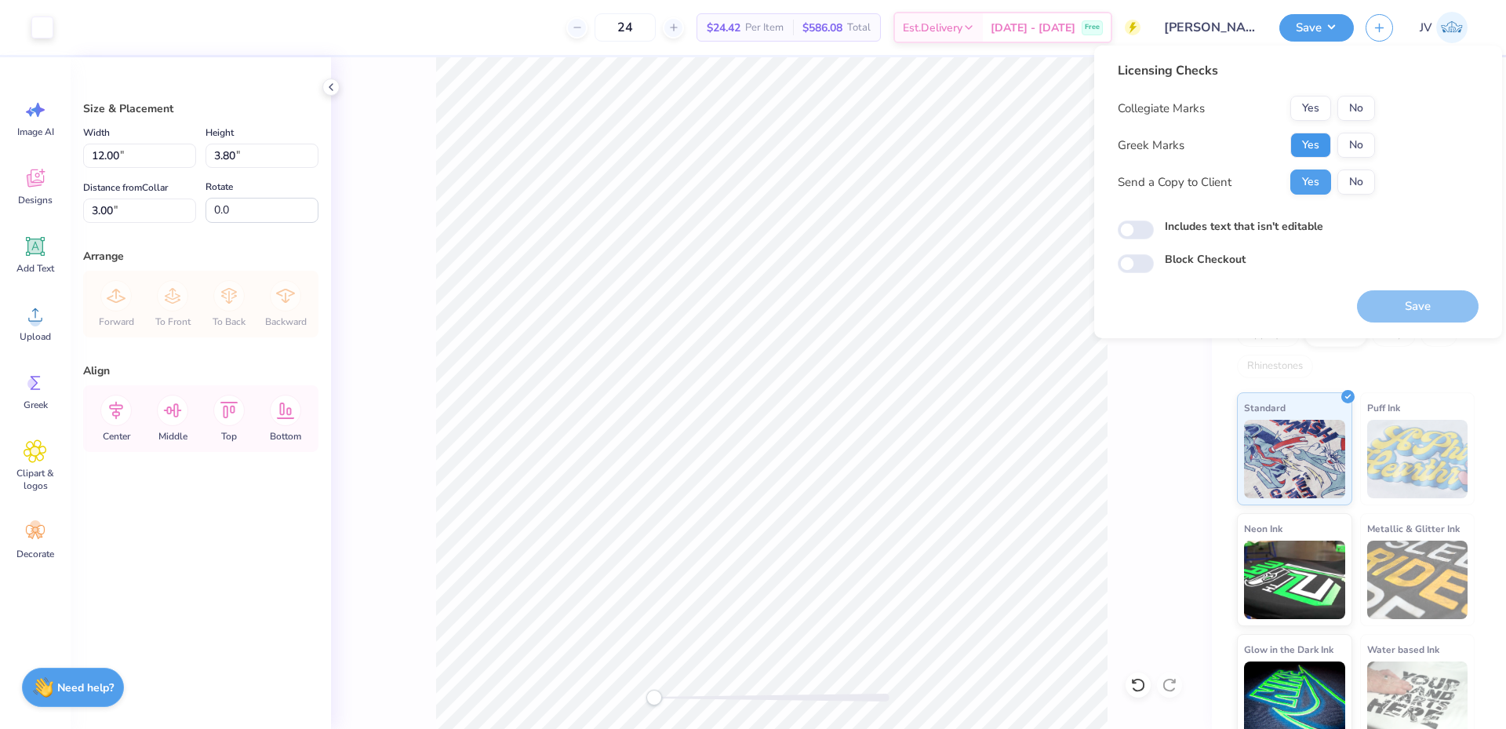
click at [1314, 142] on button "Yes" at bounding box center [1311, 145] width 41 height 25
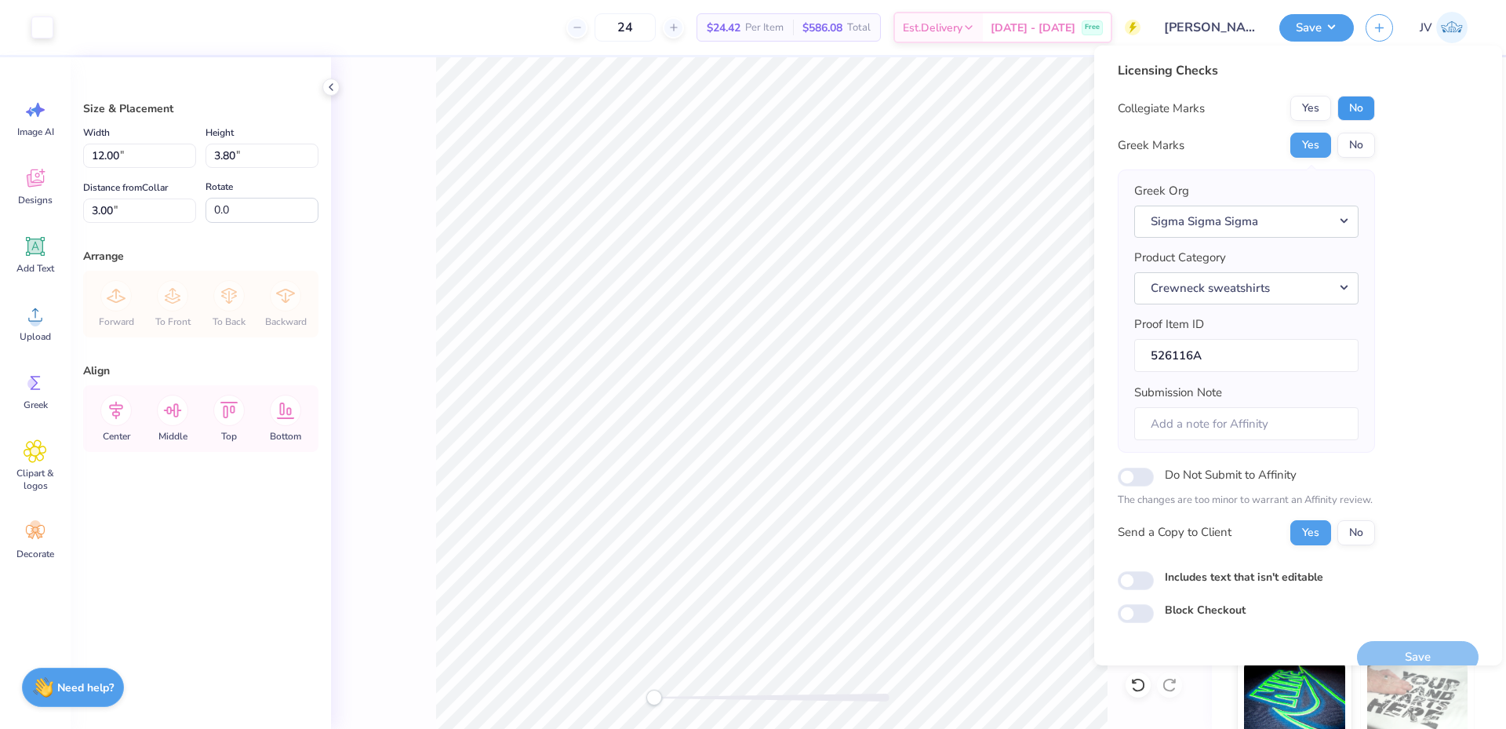
click at [1346, 108] on button "No" at bounding box center [1357, 108] width 38 height 25
click at [1414, 649] on button "Save" at bounding box center [1418, 657] width 122 height 32
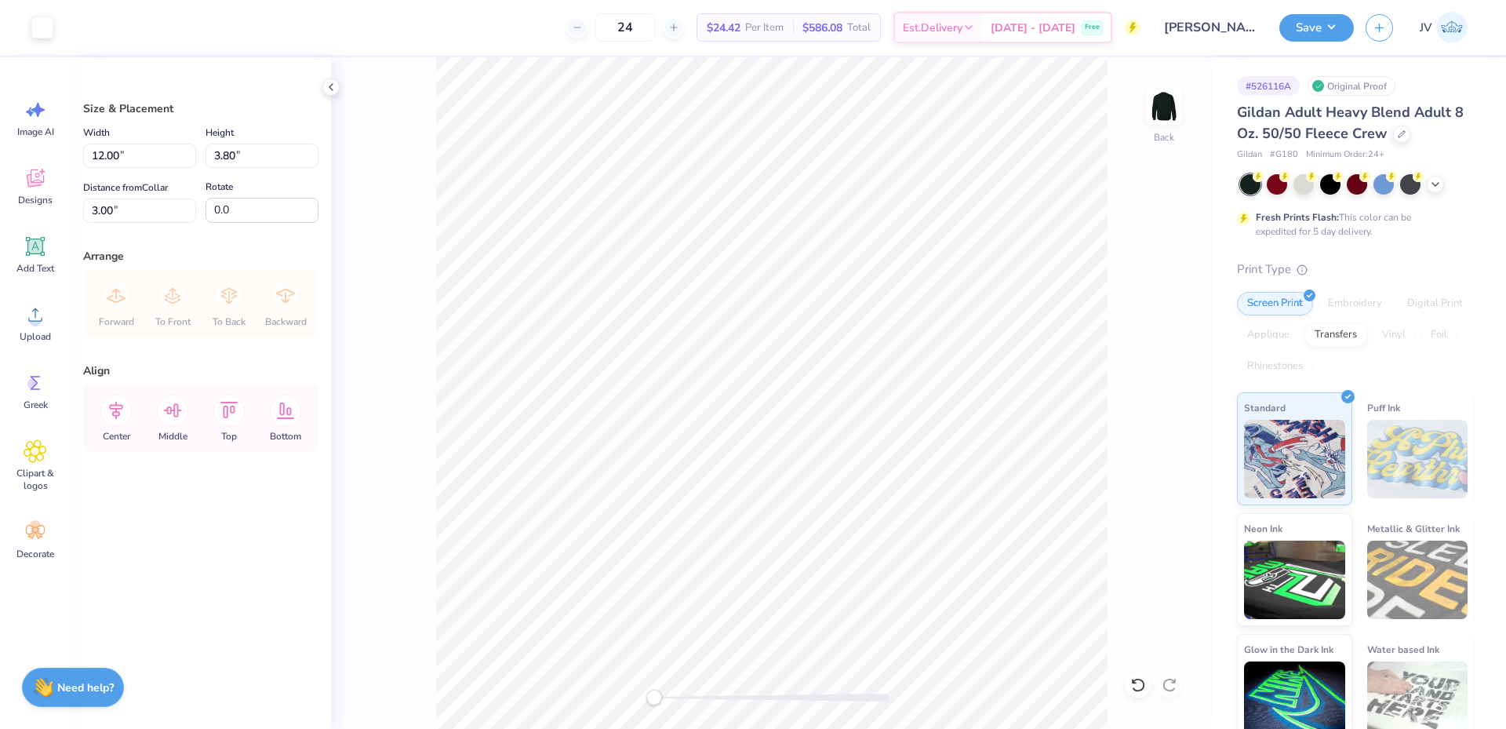
click at [390, 318] on div "Back" at bounding box center [771, 393] width 881 height 672
